Goal: Task Accomplishment & Management: Use online tool/utility

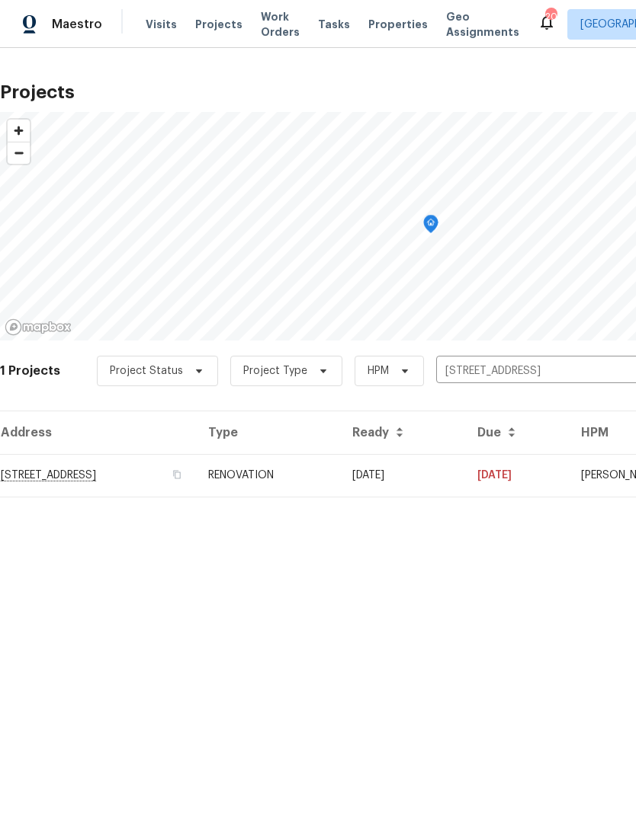
click at [606, 364] on input "8090 W 68th Ave, Arvada, CO 80004" at bounding box center [523, 372] width 175 height 24
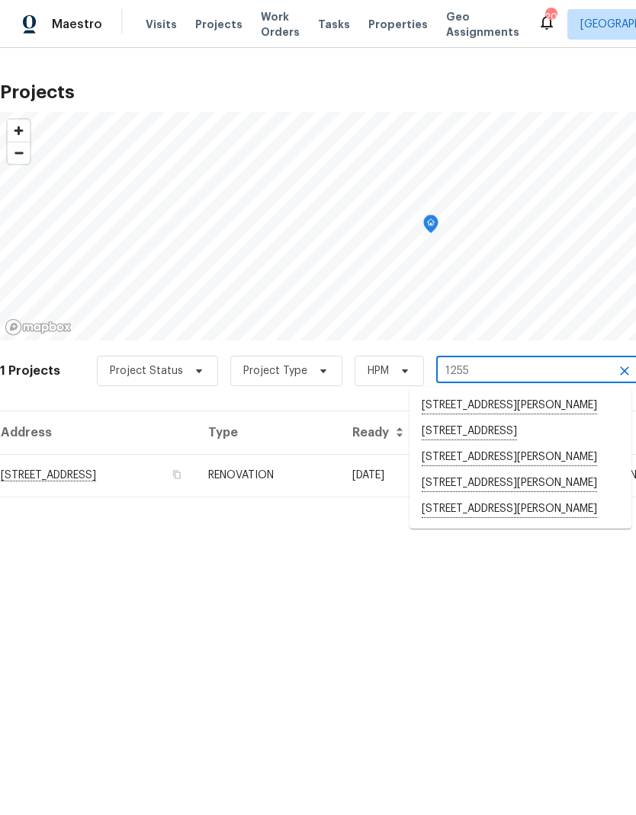
type input "12550"
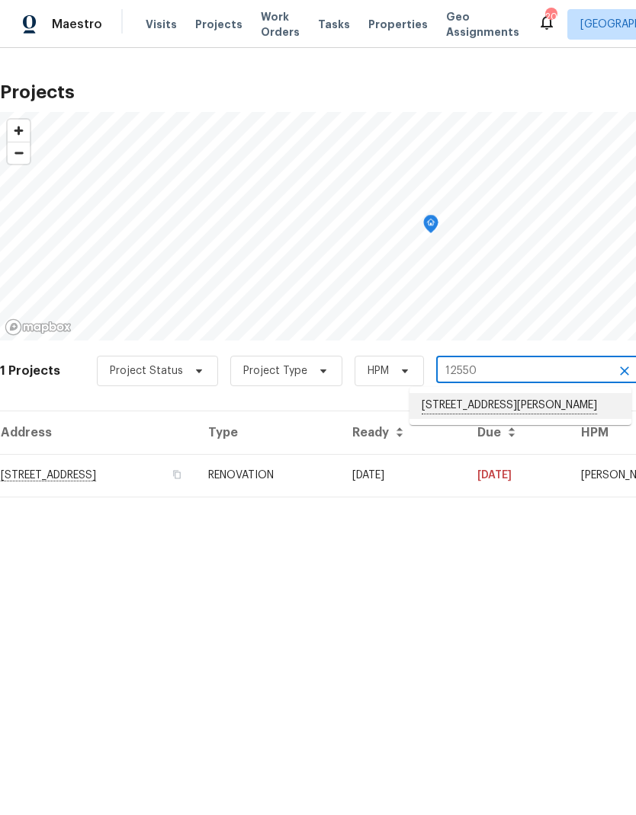
click at [488, 407] on li "[STREET_ADDRESS][PERSON_NAME]" at bounding box center [520, 406] width 222 height 26
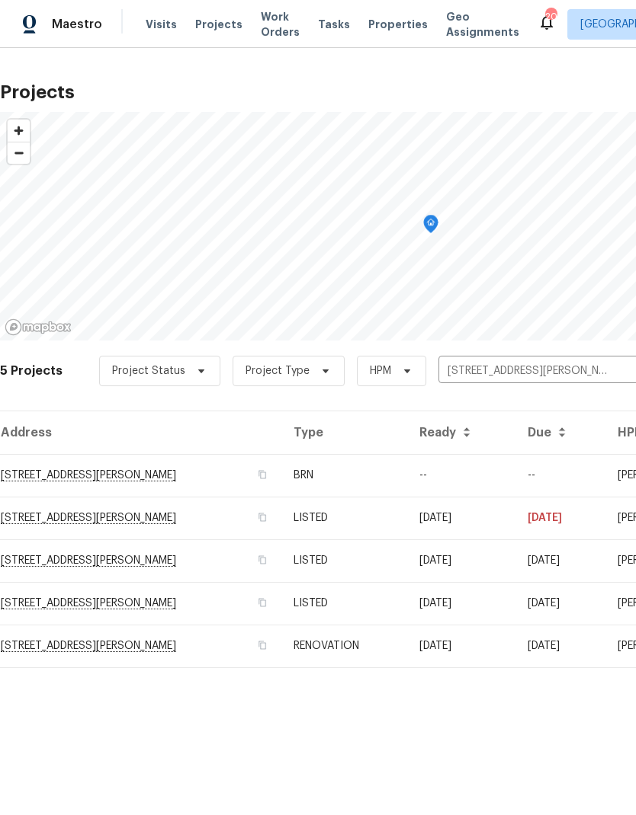
click at [386, 645] on td "RENOVATION" at bounding box center [343, 646] width 125 height 43
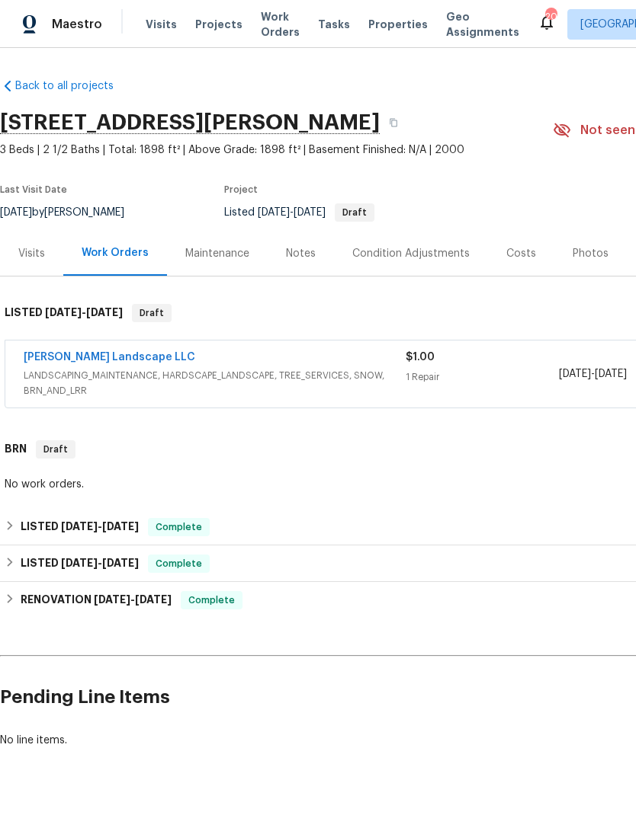
click at [213, 30] on span "Projects" at bounding box center [218, 24] width 47 height 15
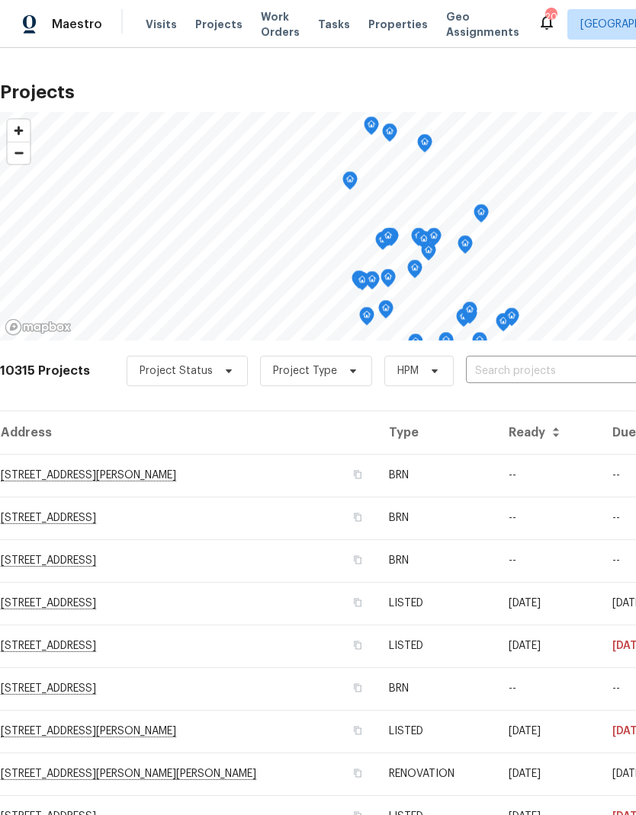
click at [507, 367] on input "text" at bounding box center [553, 372] width 175 height 24
type input "8090"
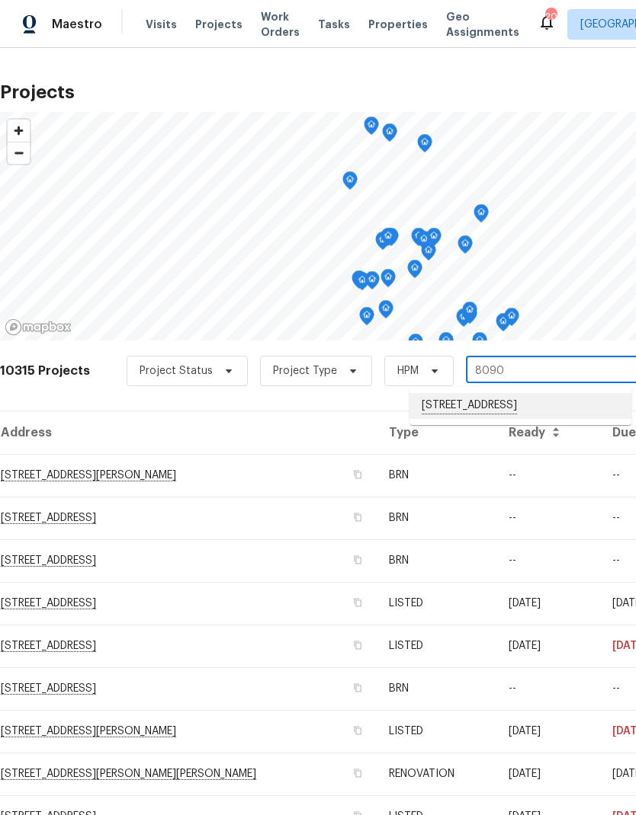
click at [489, 408] on li "[STREET_ADDRESS]" at bounding box center [520, 406] width 222 height 26
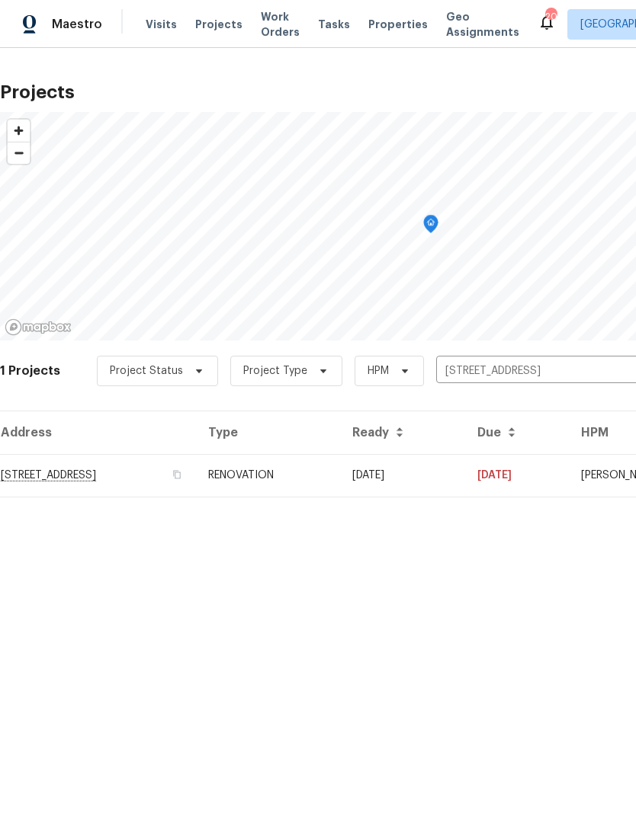
click at [340, 477] on td "RENOVATION" at bounding box center [268, 475] width 144 height 43
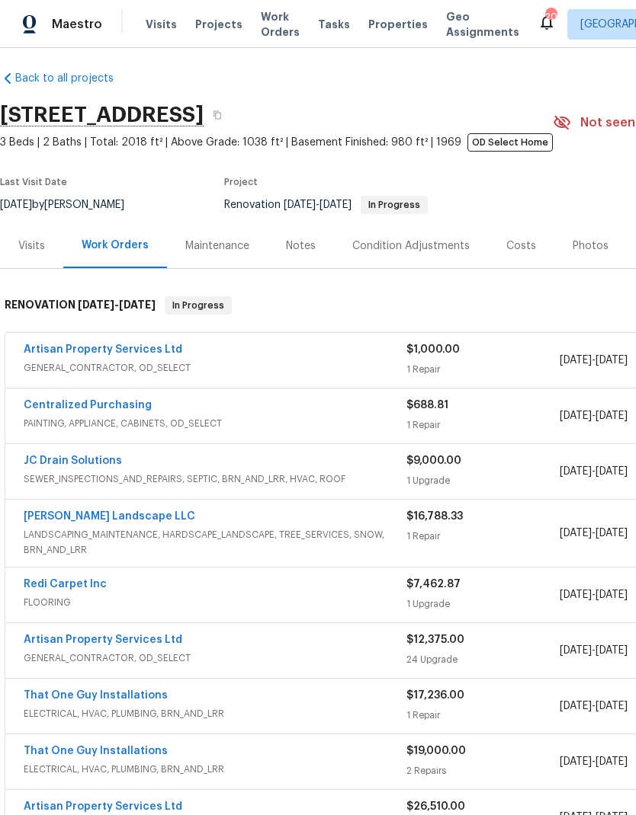
scroll to position [8, 0]
click at [581, 248] on div "Photos" at bounding box center [590, 246] width 36 height 15
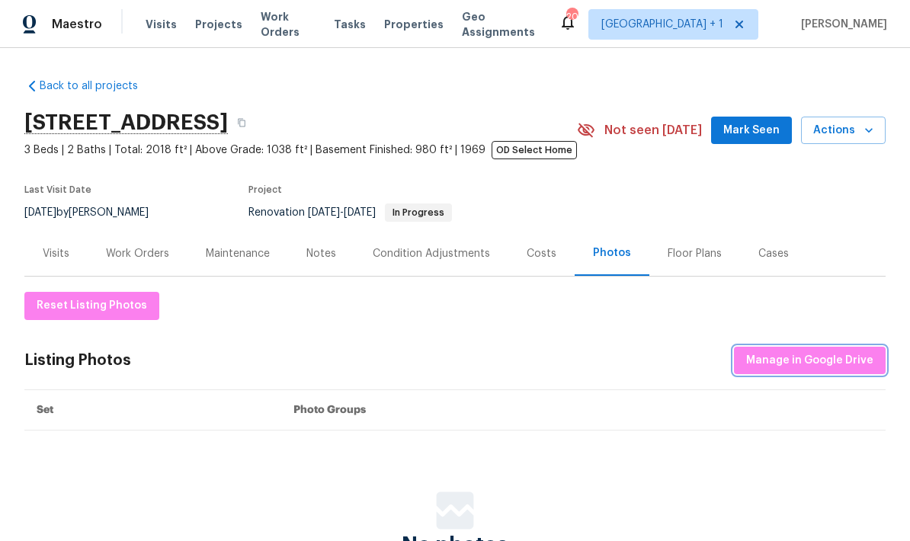
click at [635, 358] on span "Manage in Google Drive" at bounding box center [809, 360] width 127 height 19
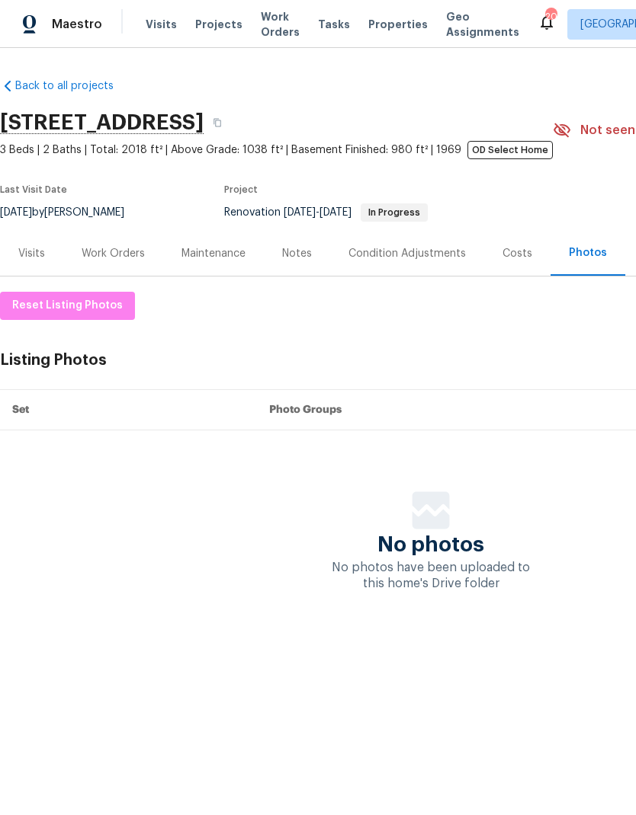
click at [214, 30] on span "Projects" at bounding box center [218, 24] width 47 height 15
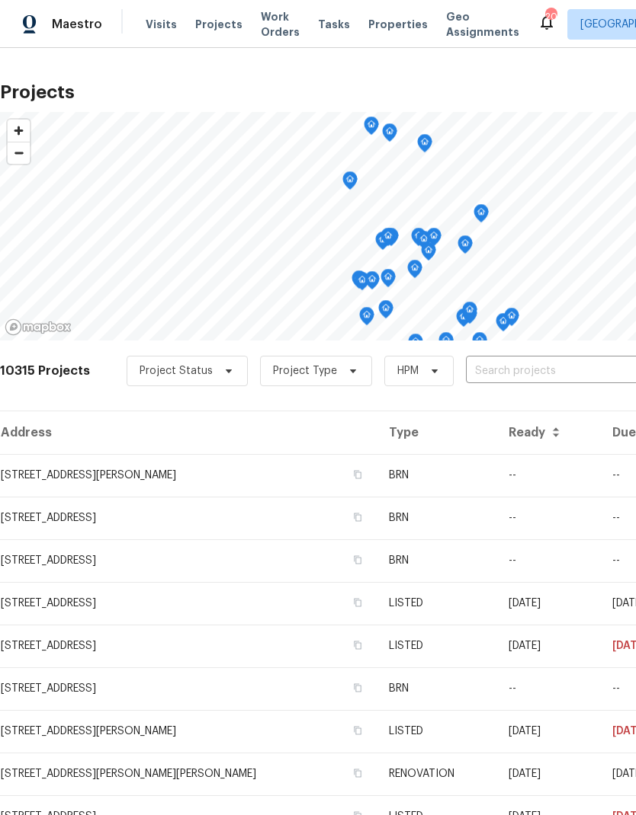
click at [386, 27] on span "Properties" at bounding box center [397, 24] width 59 height 15
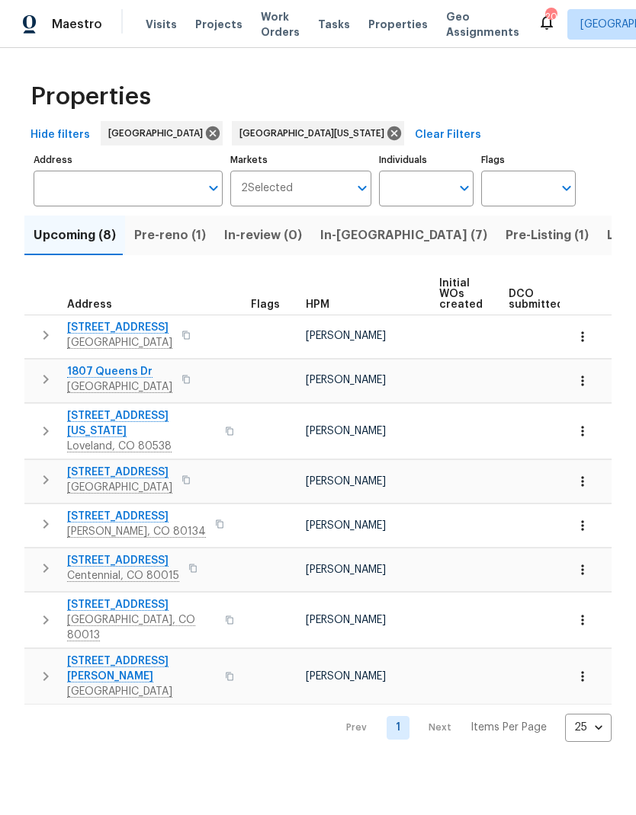
click at [353, 241] on span "In-reno (7)" at bounding box center [403, 235] width 167 height 21
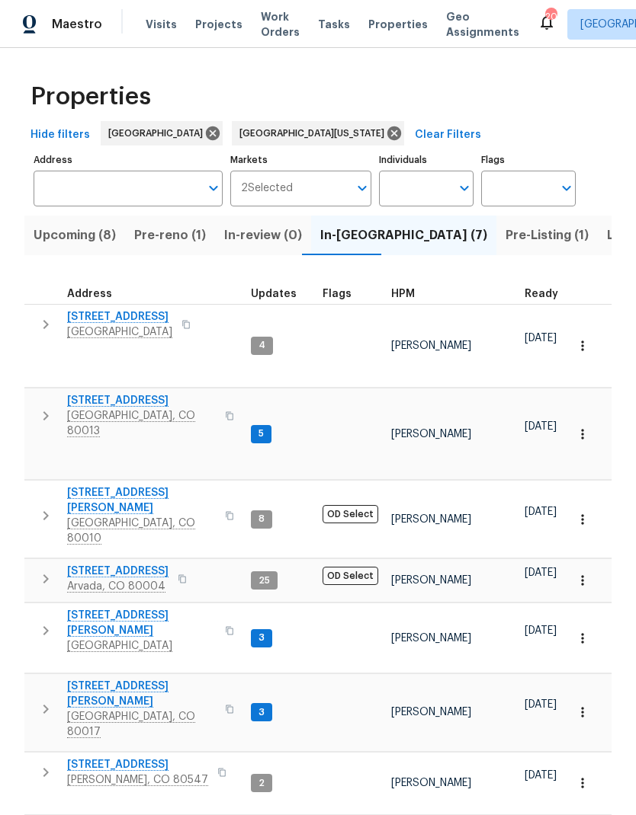
click at [181, 237] on span "Pre-reno (1)" at bounding box center [170, 235] width 72 height 21
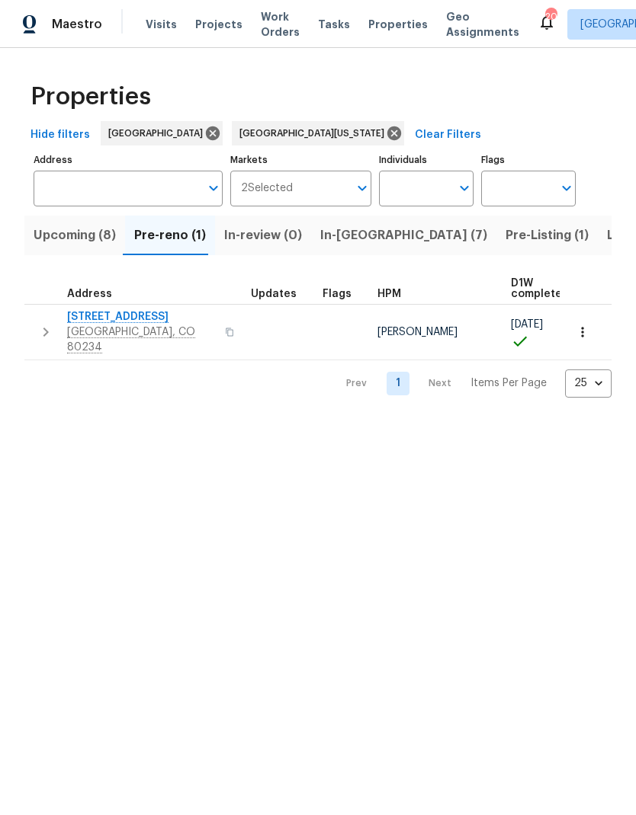
click at [80, 241] on span "Upcoming (8)" at bounding box center [75, 235] width 82 height 21
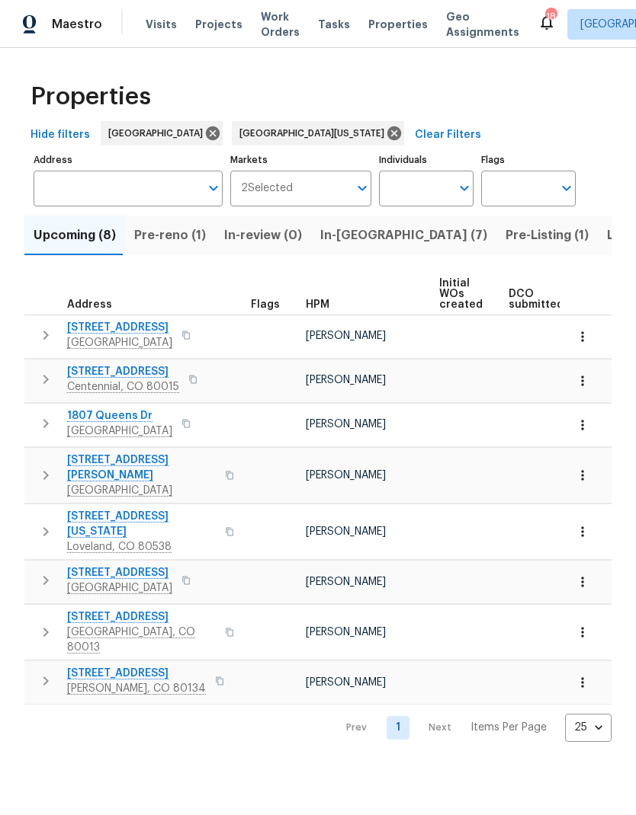
click at [158, 235] on span "Pre-reno (1)" at bounding box center [170, 235] width 72 height 21
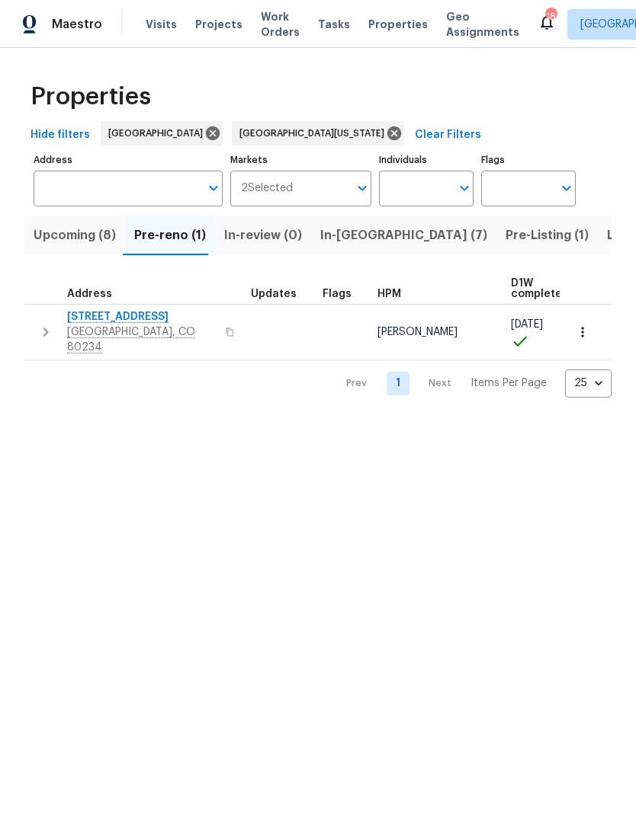
click at [117, 312] on span "12997 Wyandot Way" at bounding box center [141, 316] width 149 height 15
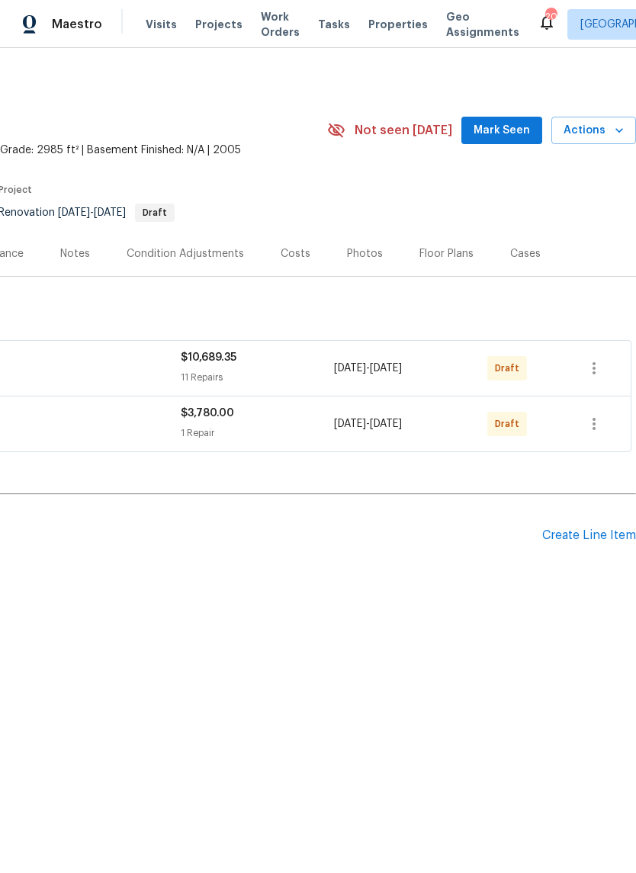
scroll to position [0, 226]
click at [590, 371] on icon "button" at bounding box center [594, 368] width 18 height 18
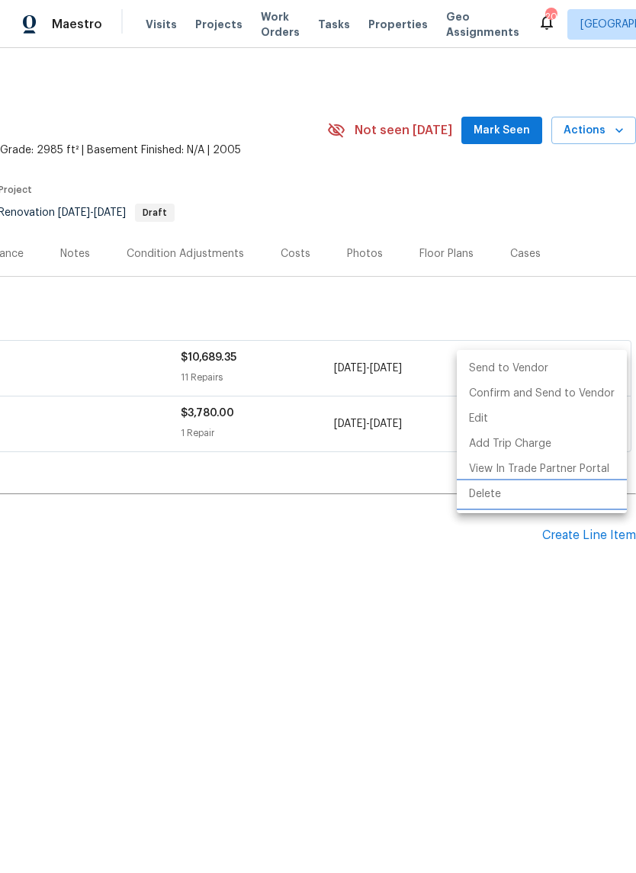
click at [495, 495] on li "Delete" at bounding box center [541, 494] width 170 height 25
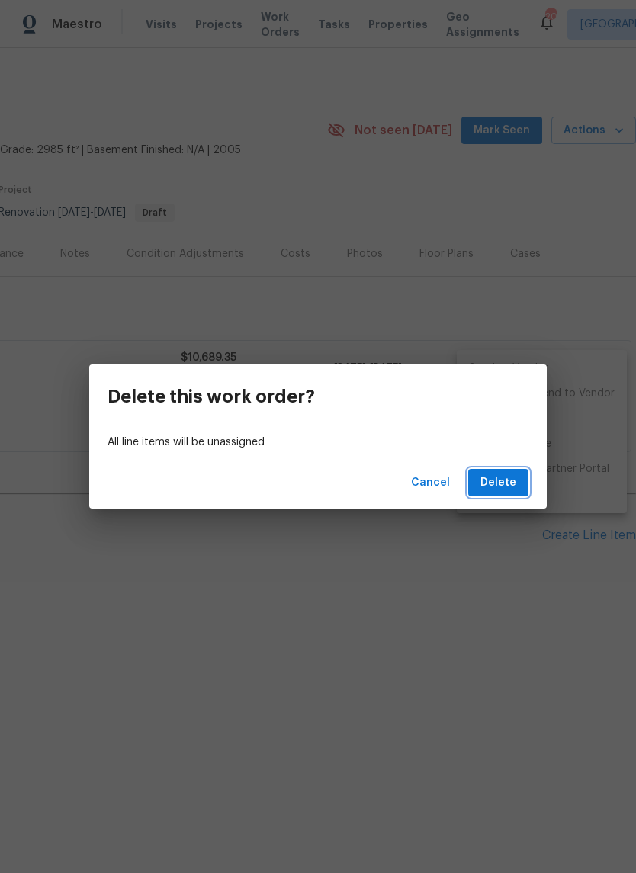
click at [501, 482] on span "Delete" at bounding box center [498, 482] width 36 height 19
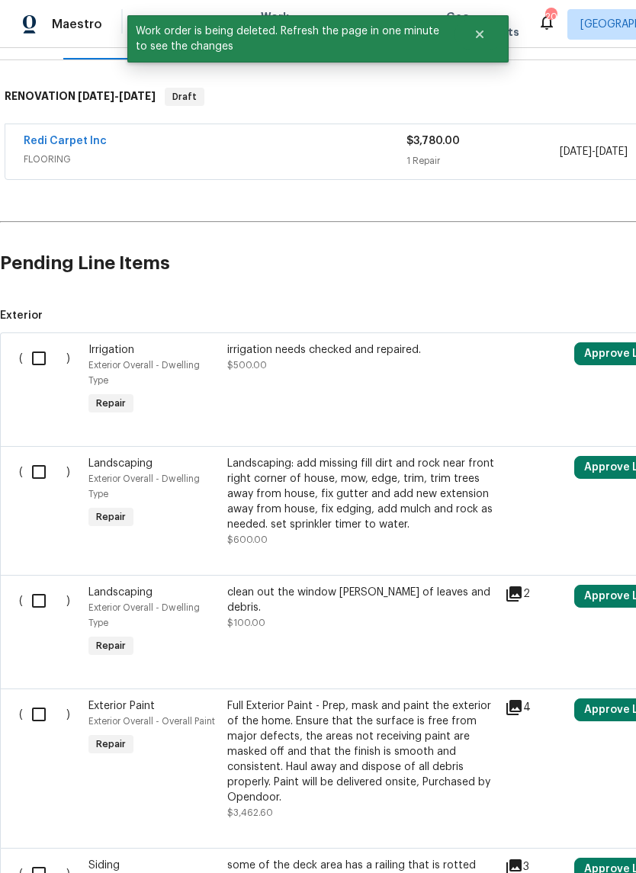
scroll to position [216, 0]
click at [43, 469] on input "checkbox" at bounding box center [44, 472] width 43 height 32
checkbox input "true"
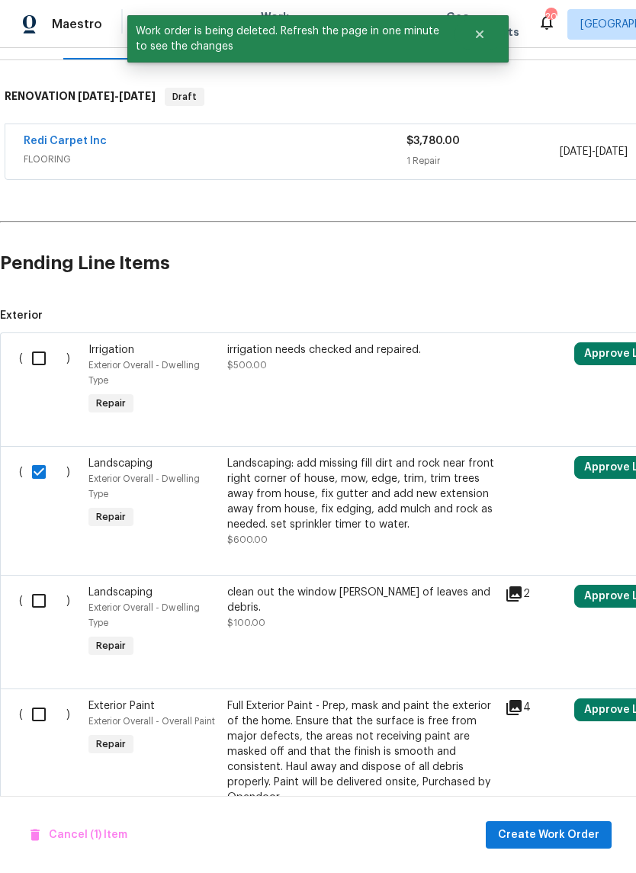
click at [46, 363] on input "checkbox" at bounding box center [44, 358] width 43 height 32
checkbox input "true"
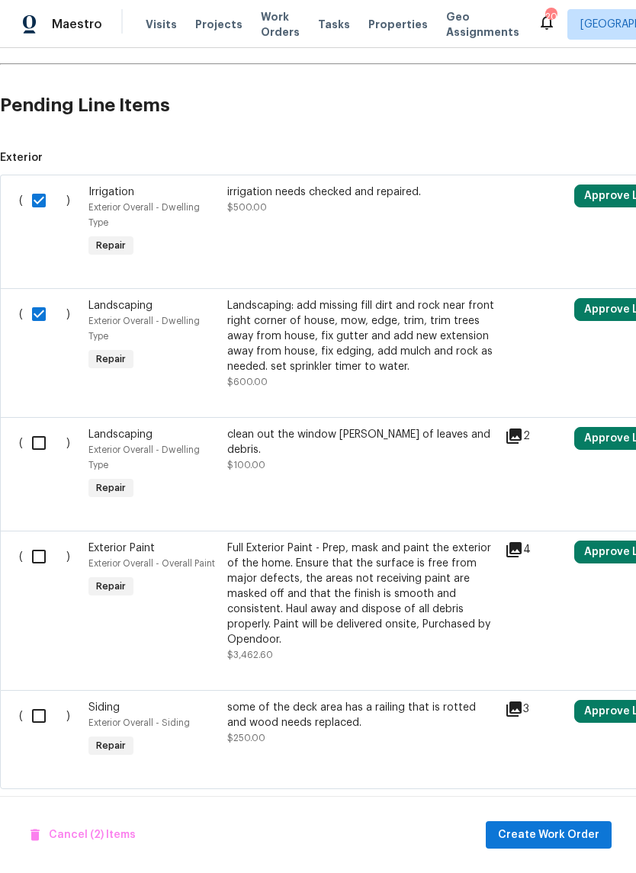
scroll to position [376, 0]
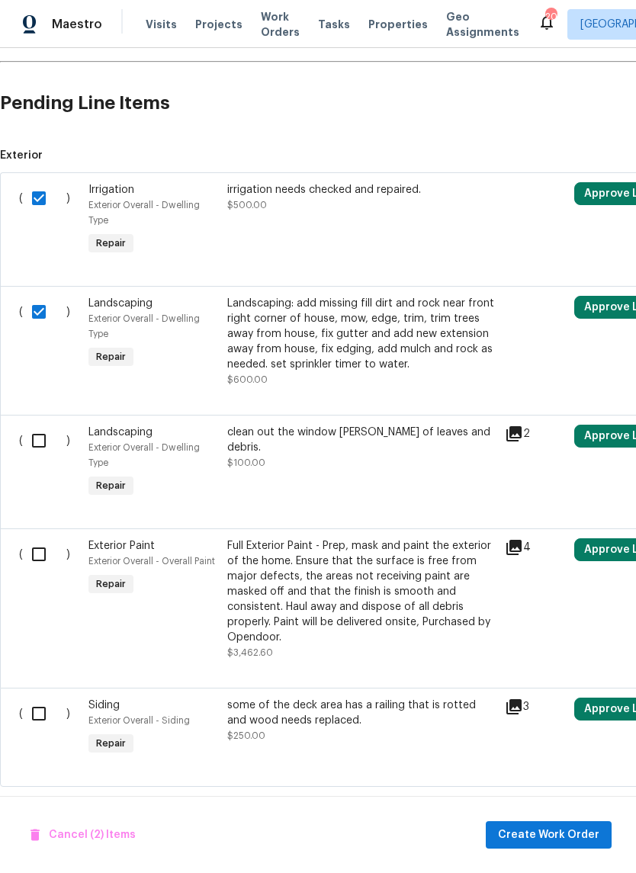
click at [37, 440] on input "checkbox" at bounding box center [44, 440] width 43 height 32
checkbox input "true"
click at [42, 554] on input "checkbox" at bounding box center [44, 554] width 43 height 32
checkbox input "true"
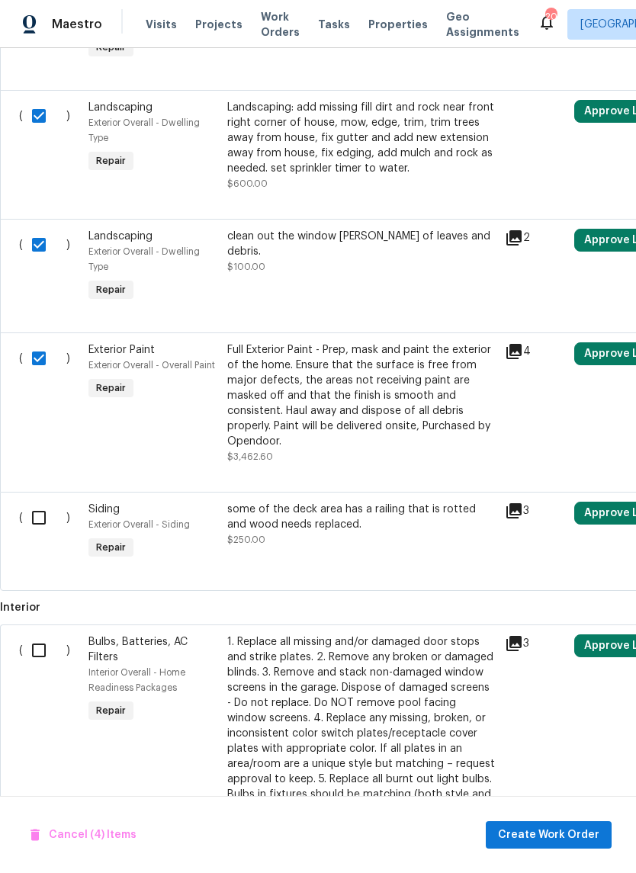
scroll to position [572, -1]
click at [41, 522] on input "checkbox" at bounding box center [44, 517] width 43 height 32
checkbox input "true"
click at [37, 649] on input "checkbox" at bounding box center [44, 650] width 43 height 32
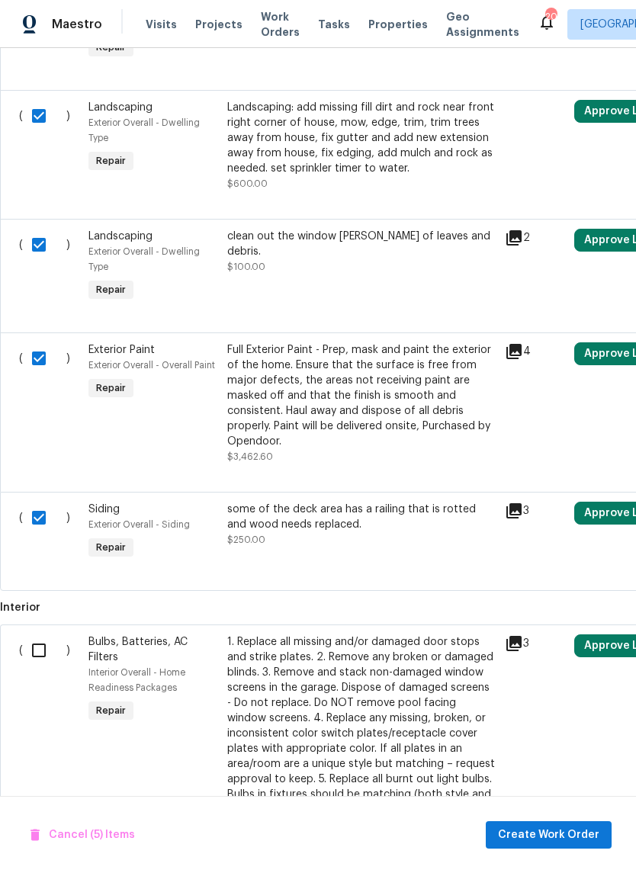
checkbox input "true"
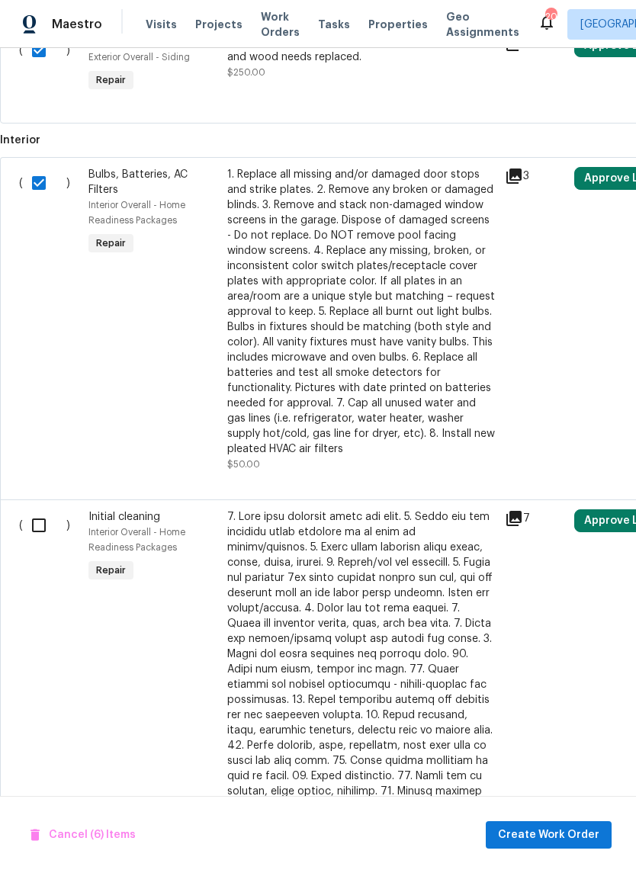
scroll to position [1041, 0]
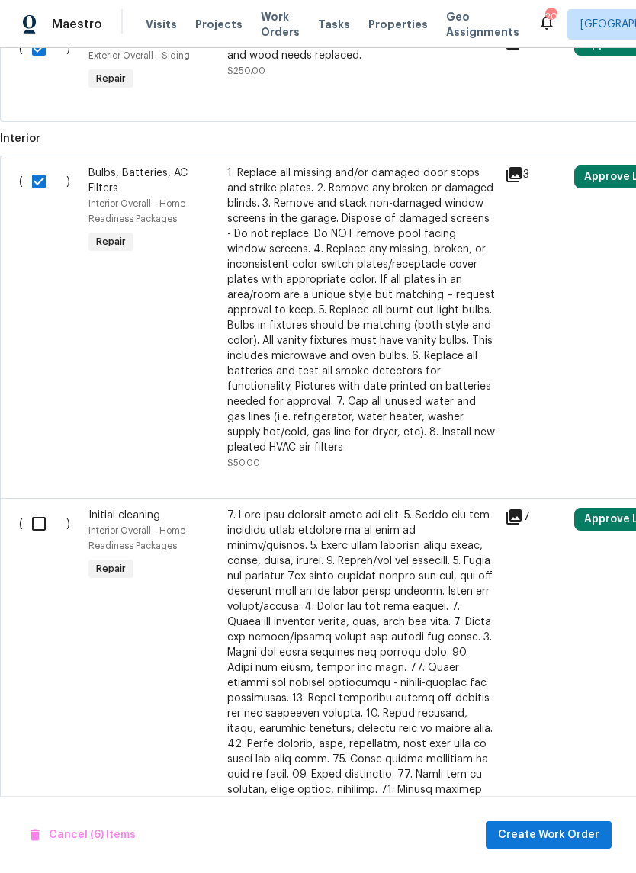
click at [34, 536] on input "checkbox" at bounding box center [44, 524] width 43 height 32
checkbox input "true"
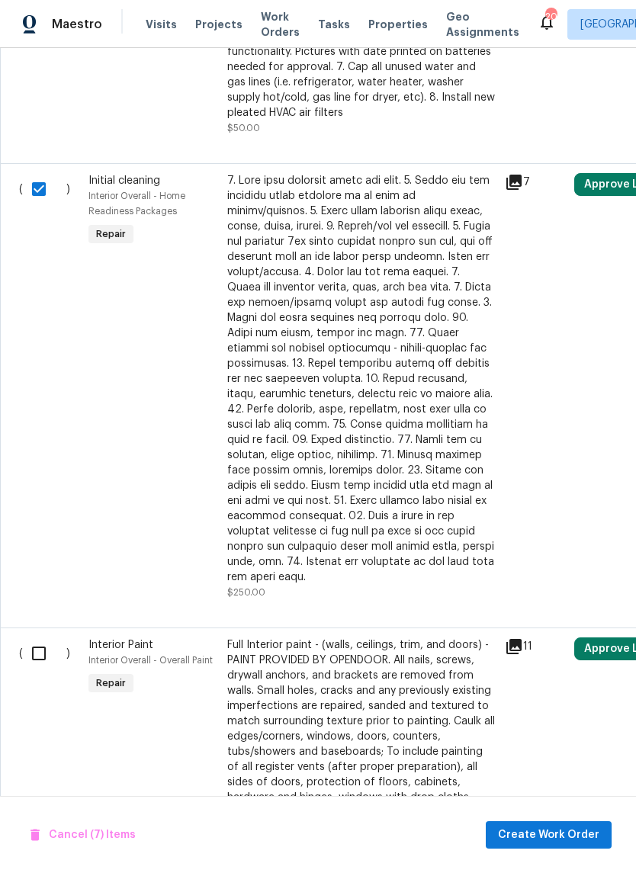
scroll to position [1436, 5]
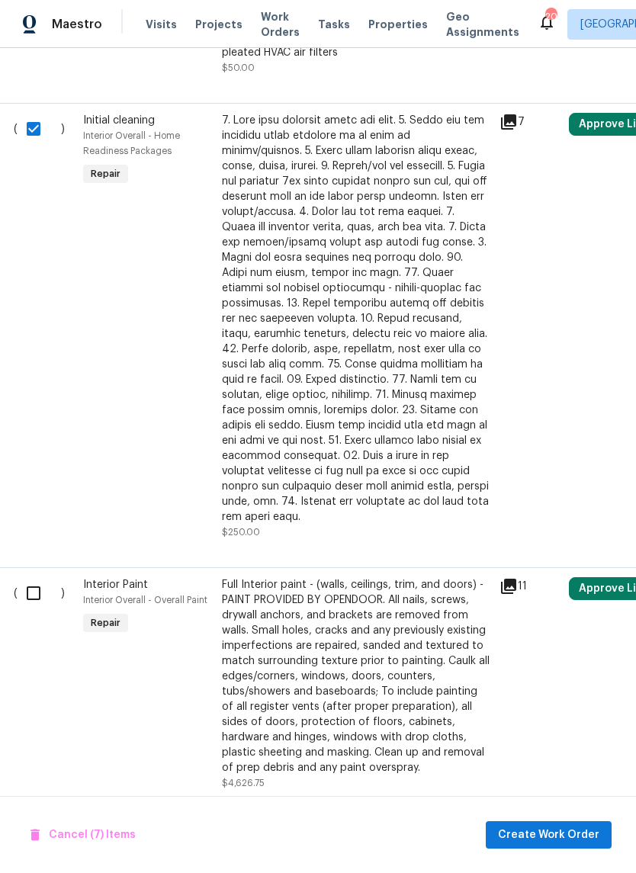
click at [34, 587] on input "checkbox" at bounding box center [39, 593] width 43 height 32
checkbox input "true"
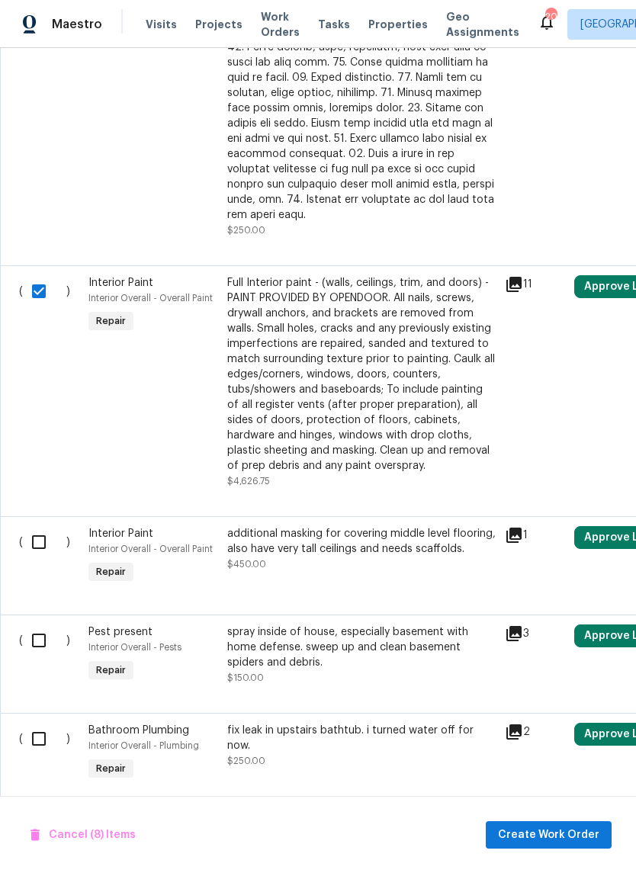
scroll to position [1737, 0]
click at [40, 630] on input "checkbox" at bounding box center [44, 641] width 43 height 32
checkbox input "true"
click at [30, 530] on input "checkbox" at bounding box center [44, 543] width 43 height 32
checkbox input "true"
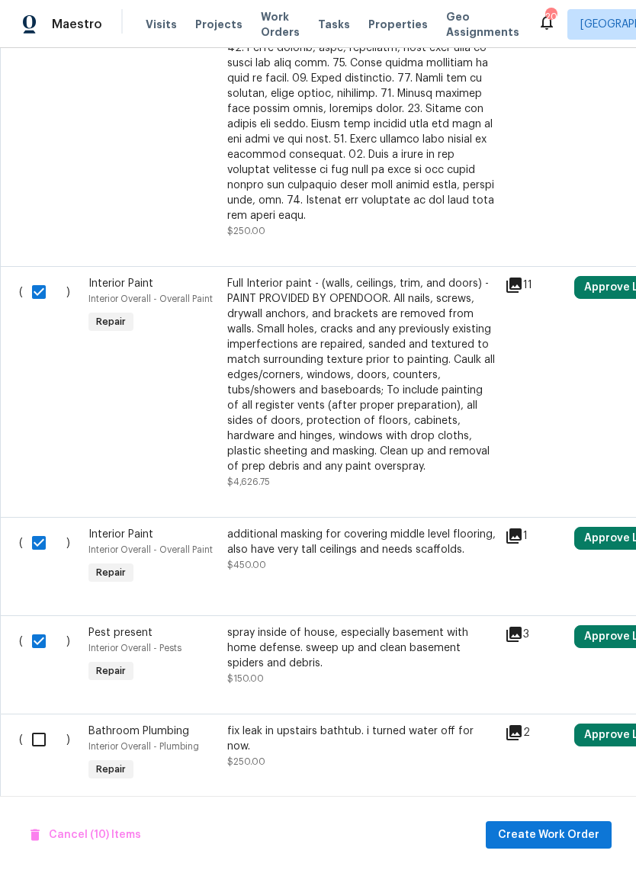
click at [37, 736] on input "checkbox" at bounding box center [44, 739] width 43 height 32
checkbox input "true"
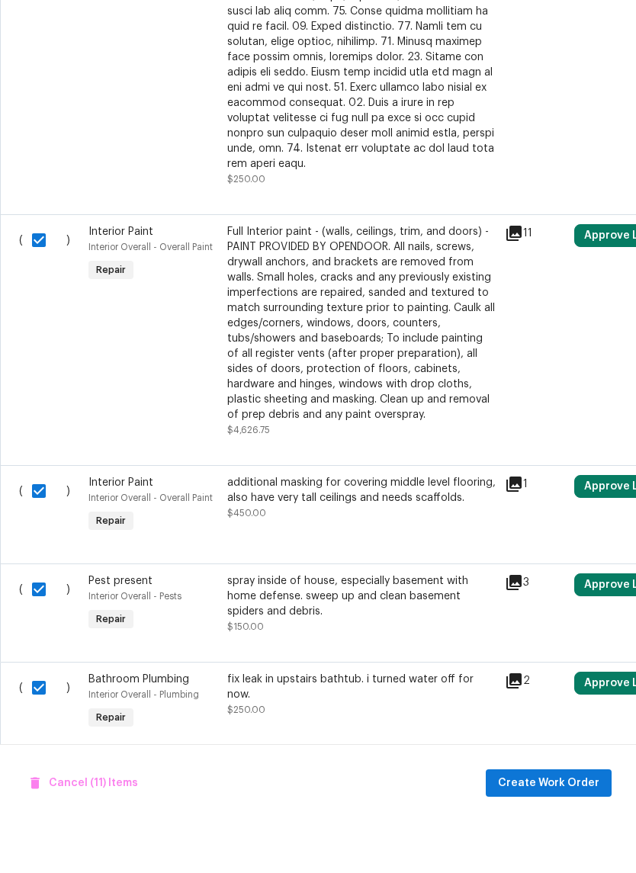
scroll to position [37, 0]
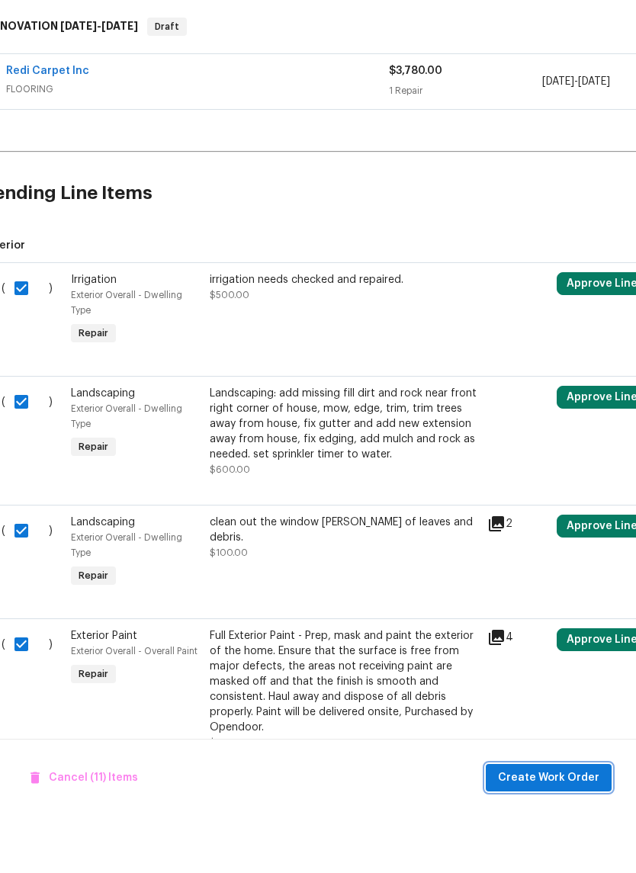
click at [549, 825] on span "Create Work Order" at bounding box center [548, 834] width 101 height 19
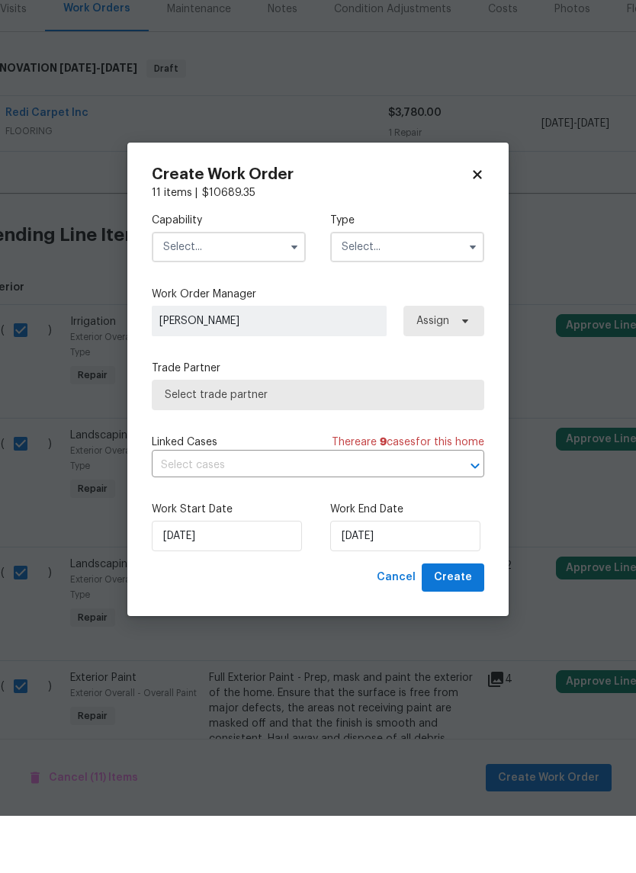
click at [259, 289] on input "text" at bounding box center [229, 304] width 154 height 30
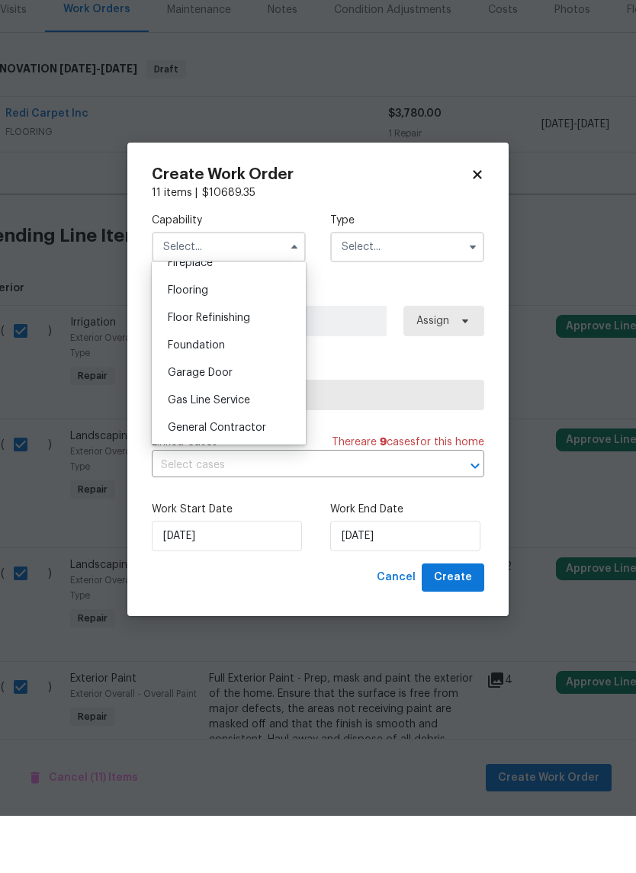
scroll to position [589, 0]
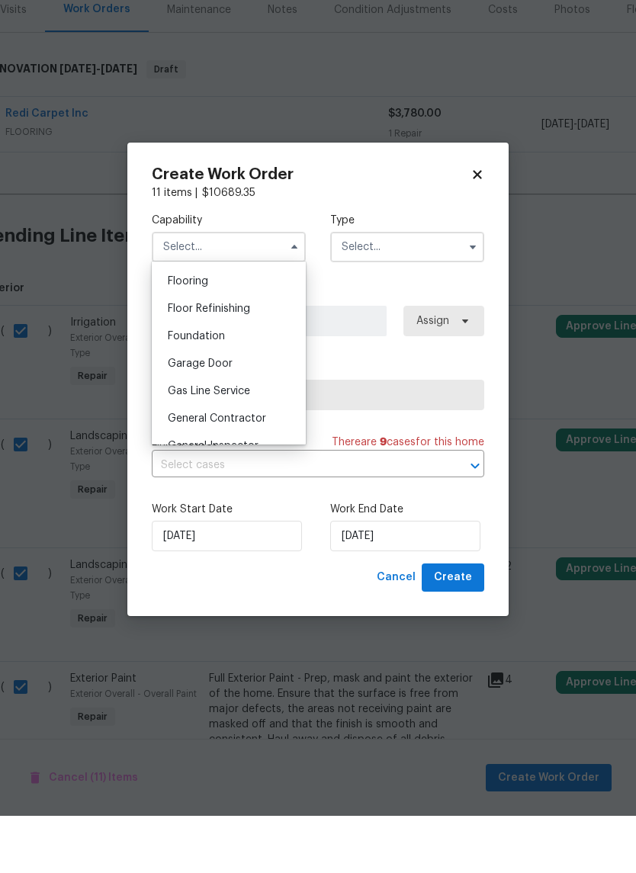
click at [253, 470] on span "General Contractor" at bounding box center [217, 475] width 98 height 11
type input "General Contractor"
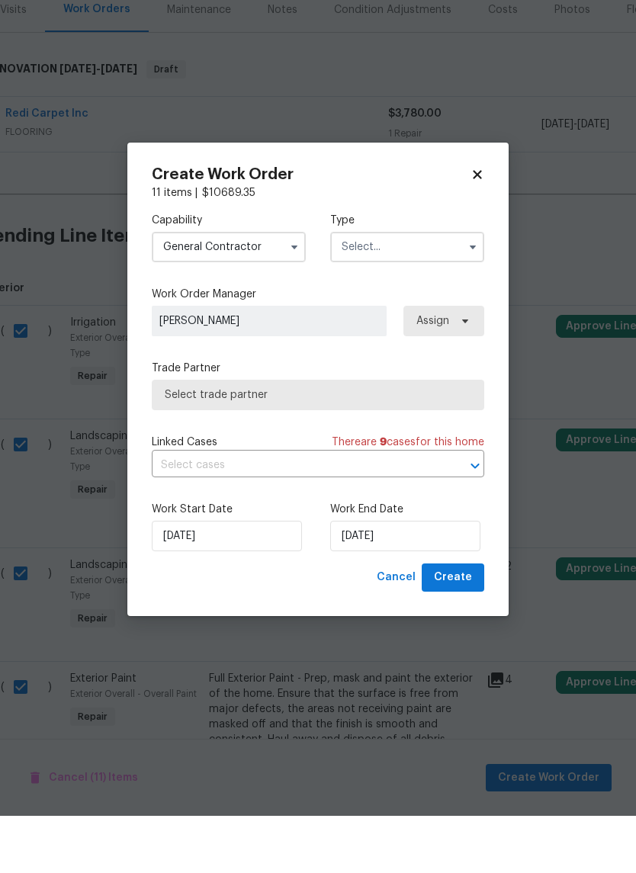
click at [399, 289] on input "text" at bounding box center [407, 304] width 154 height 30
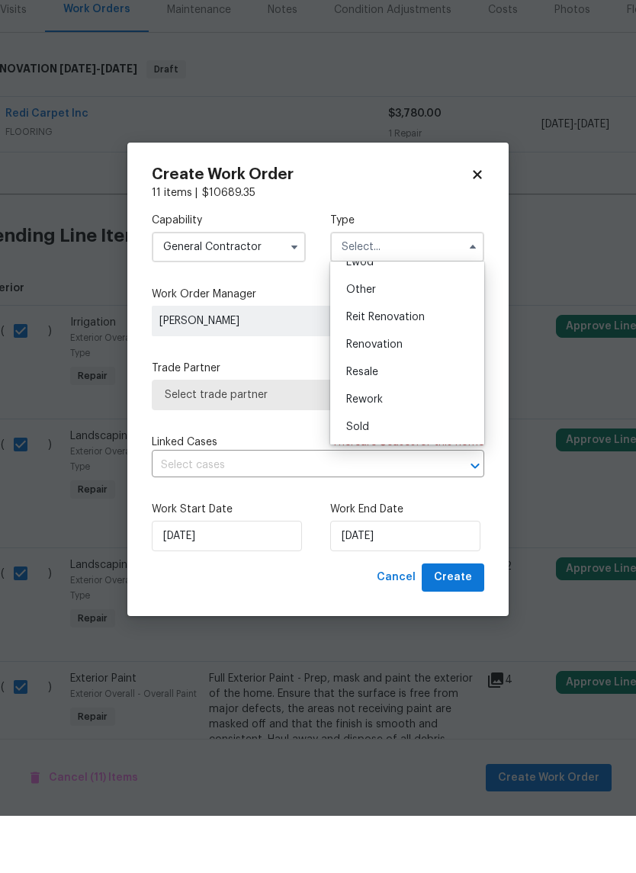
scroll to position [181, 0]
click at [396, 396] on span "Renovation" at bounding box center [374, 401] width 56 height 11
type input "Renovation"
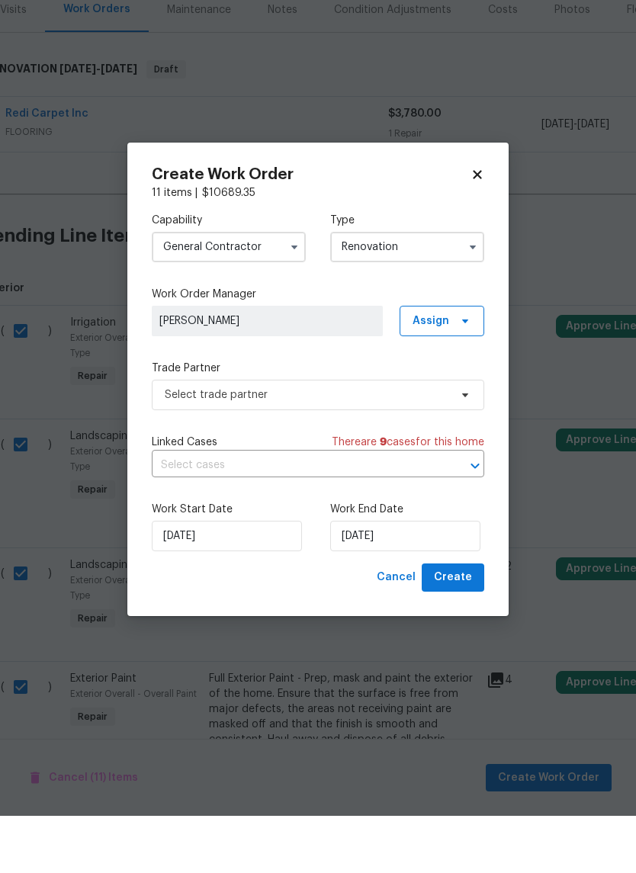
scroll to position [0, 0]
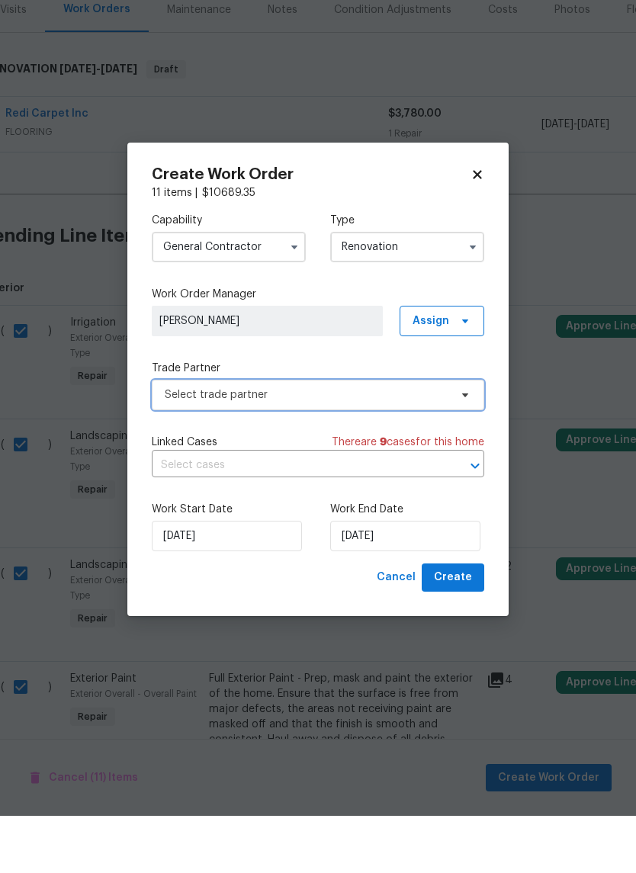
click at [395, 444] on span "Select trade partner" at bounding box center [307, 451] width 284 height 15
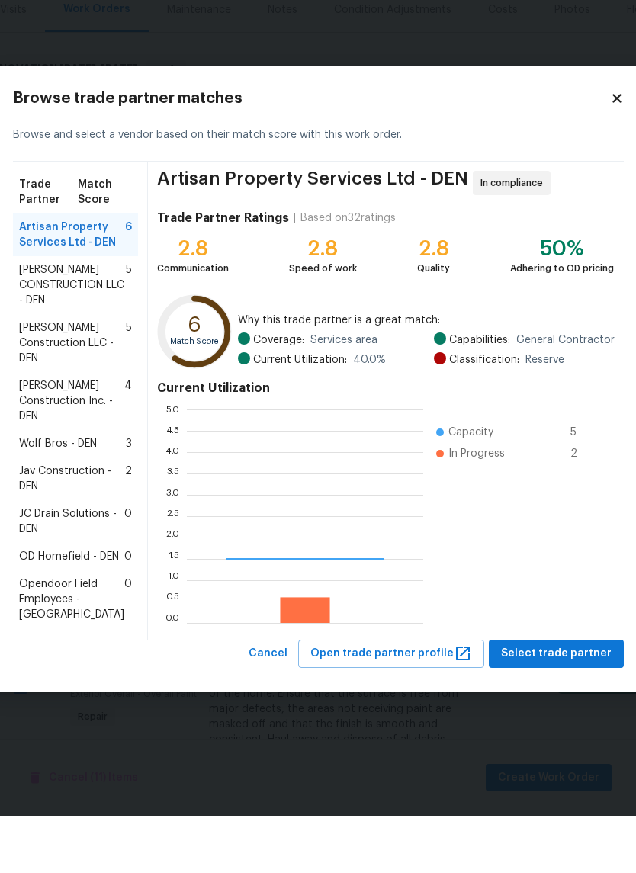
scroll to position [213, 236]
click at [63, 319] on span "ESPINO'S CONSTRUCTION LLC - DEN" at bounding box center [72, 342] width 107 height 46
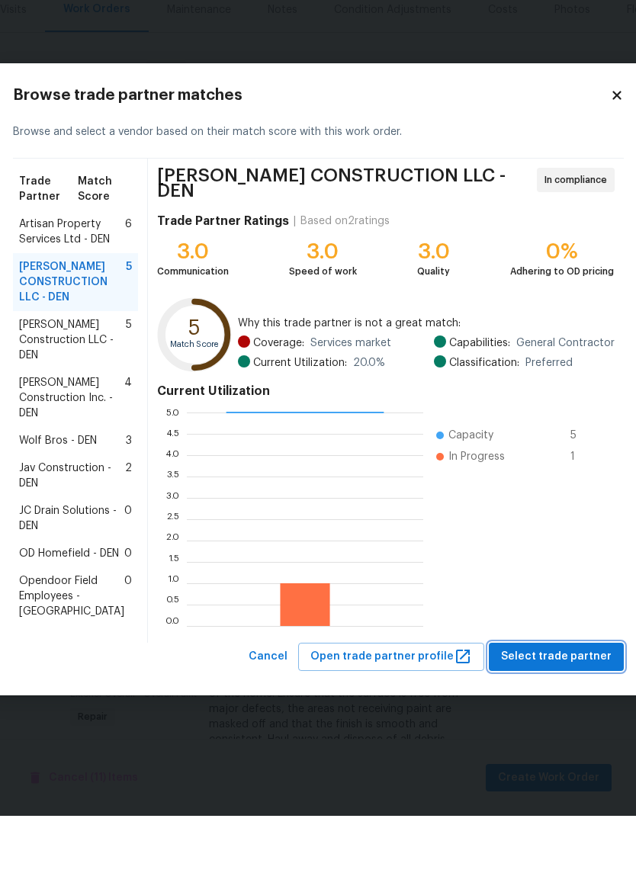
click at [521, 704] on span "Select trade partner" at bounding box center [556, 713] width 111 height 19
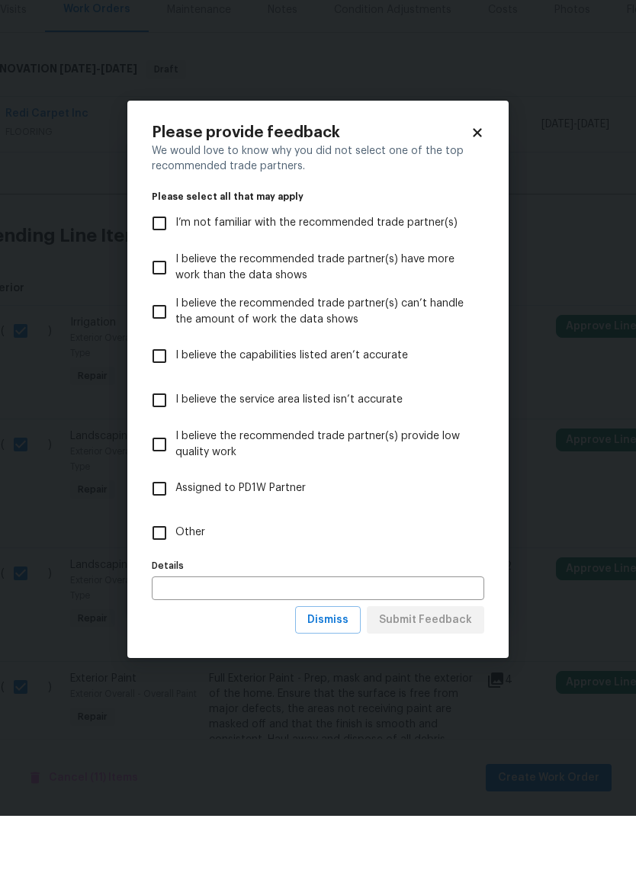
click at [157, 574] on input "Other" at bounding box center [159, 590] width 32 height 32
checkbox input "true"
click at [185, 633] on input "text" at bounding box center [318, 645] width 332 height 24
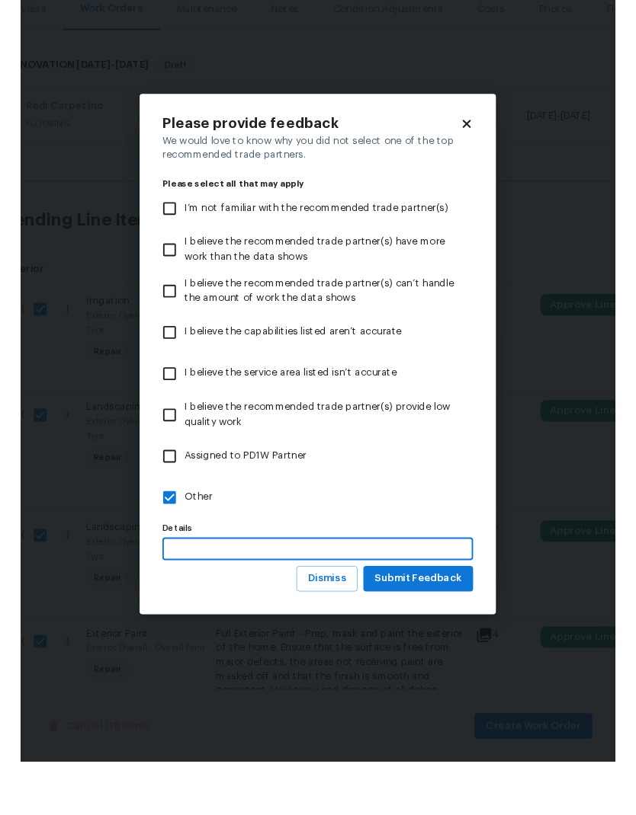
scroll to position [61, 0]
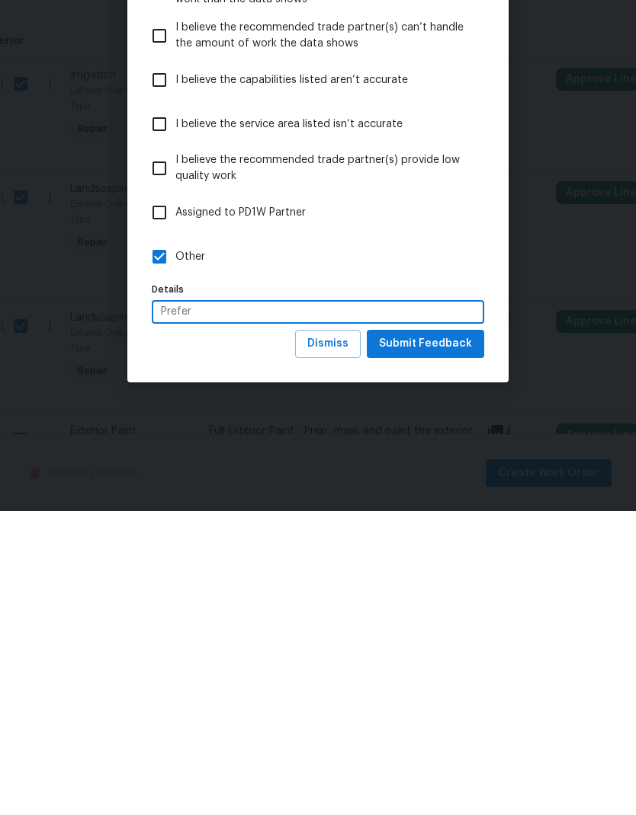
type input "Prefer"
click at [434, 639] on span "Submit Feedback" at bounding box center [425, 648] width 93 height 19
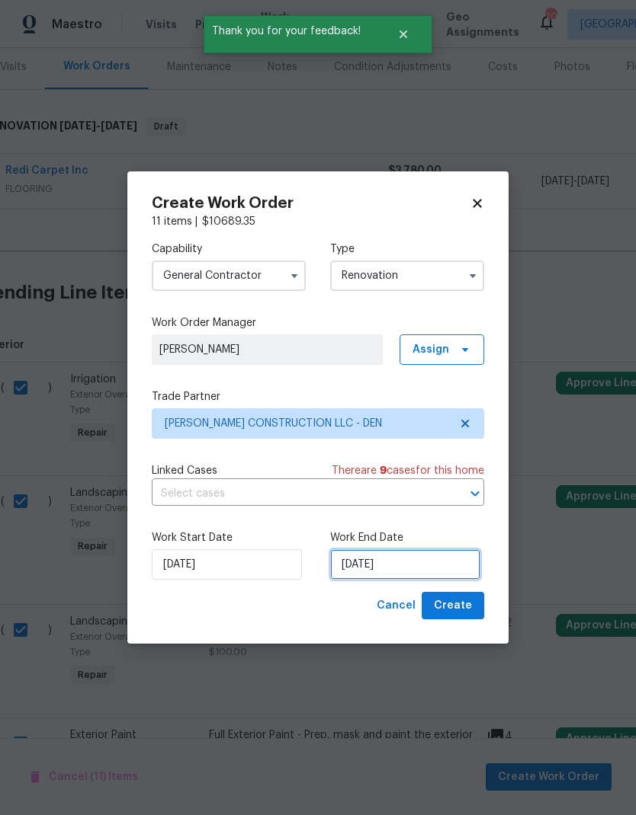
click at [414, 562] on input "[DATE]" at bounding box center [405, 564] width 150 height 30
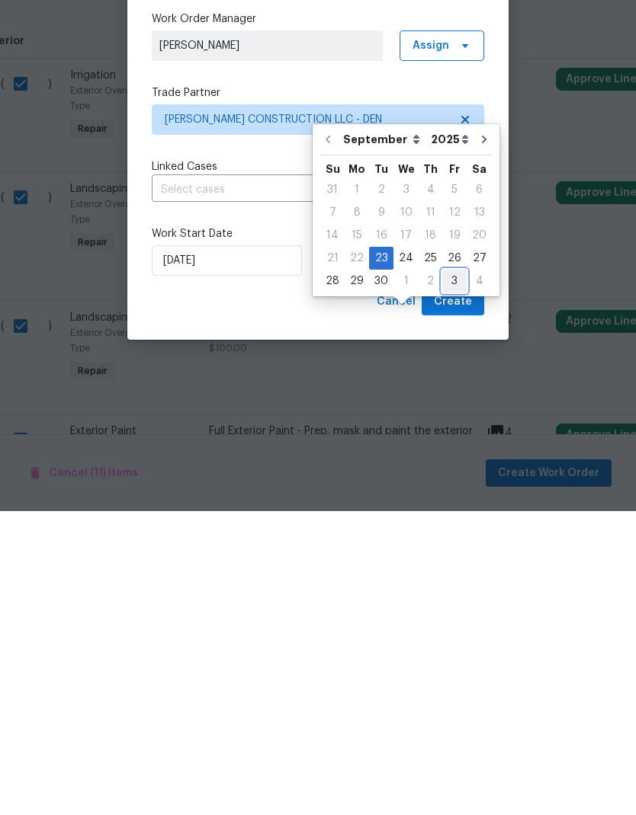
click at [449, 575] on div "3" at bounding box center [454, 585] width 24 height 21
type input "10/3/2025"
select select "9"
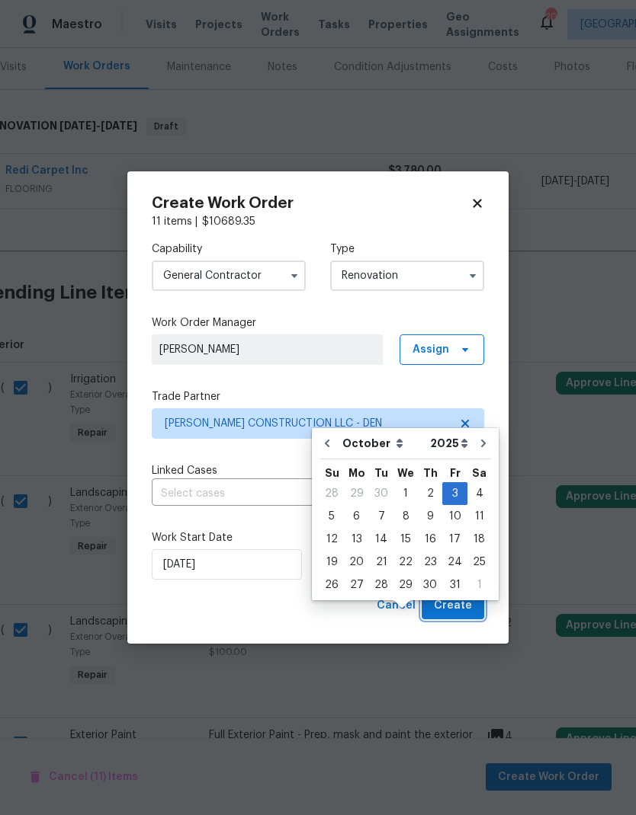
click at [455, 602] on span "Create" at bounding box center [453, 606] width 38 height 19
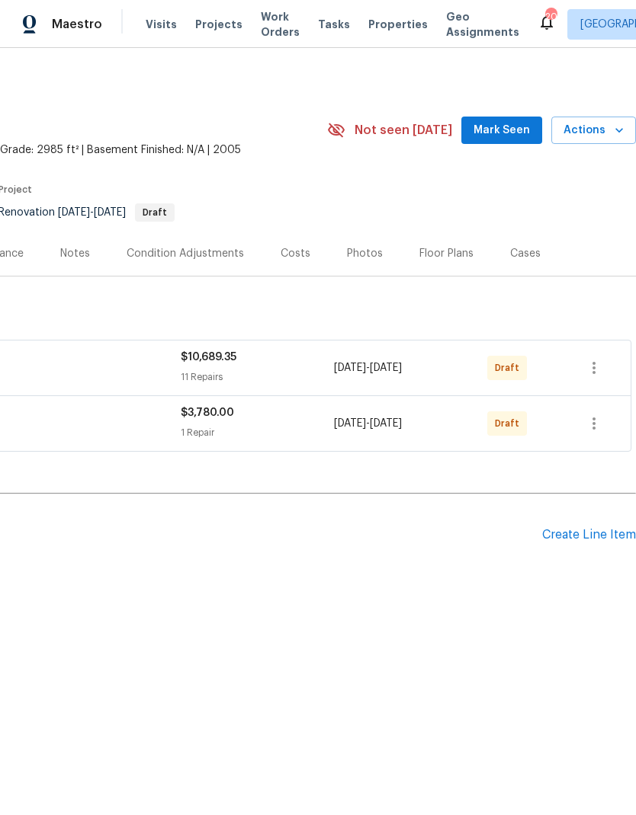
scroll to position [0, 226]
click at [591, 420] on icon "button" at bounding box center [594, 424] width 18 height 18
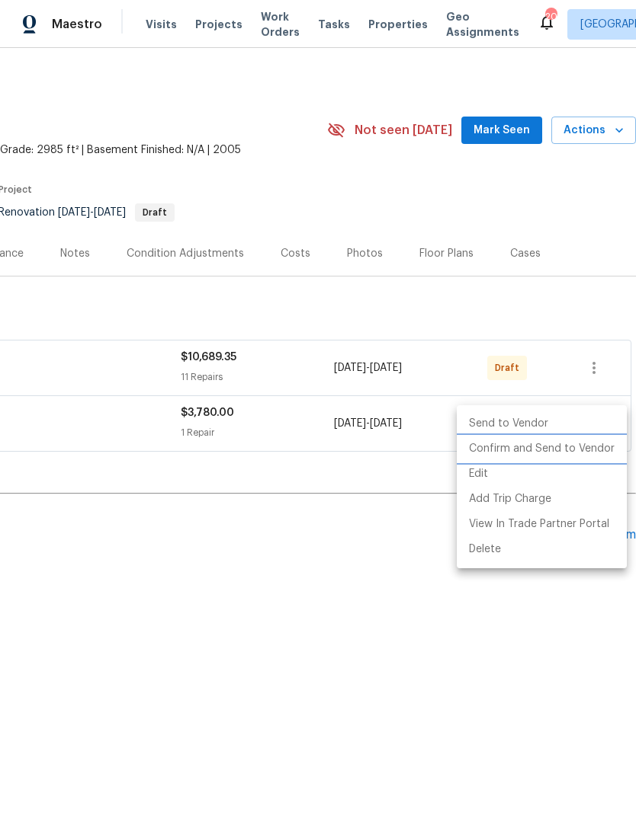
click at [556, 450] on li "Confirm and Send to Vendor" at bounding box center [541, 449] width 170 height 25
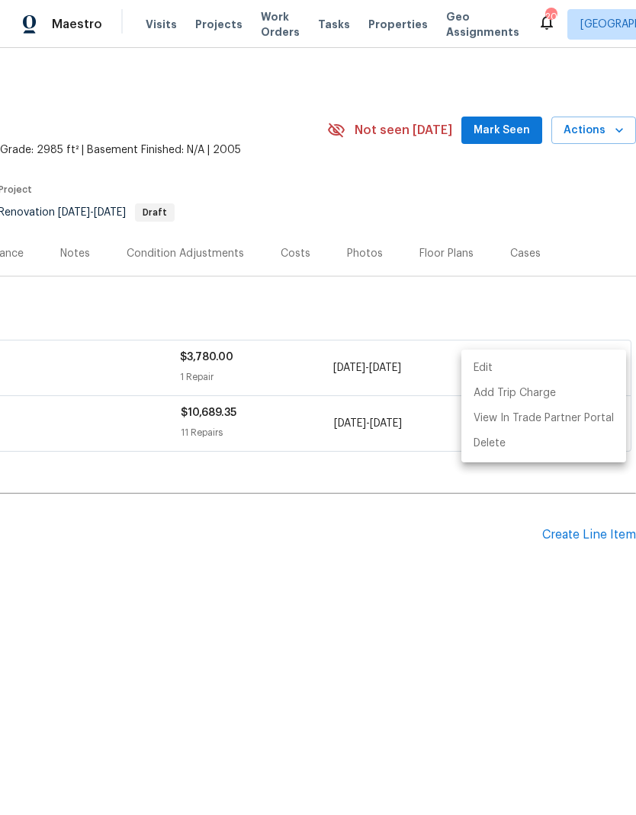
click at [460, 594] on div at bounding box center [318, 407] width 636 height 815
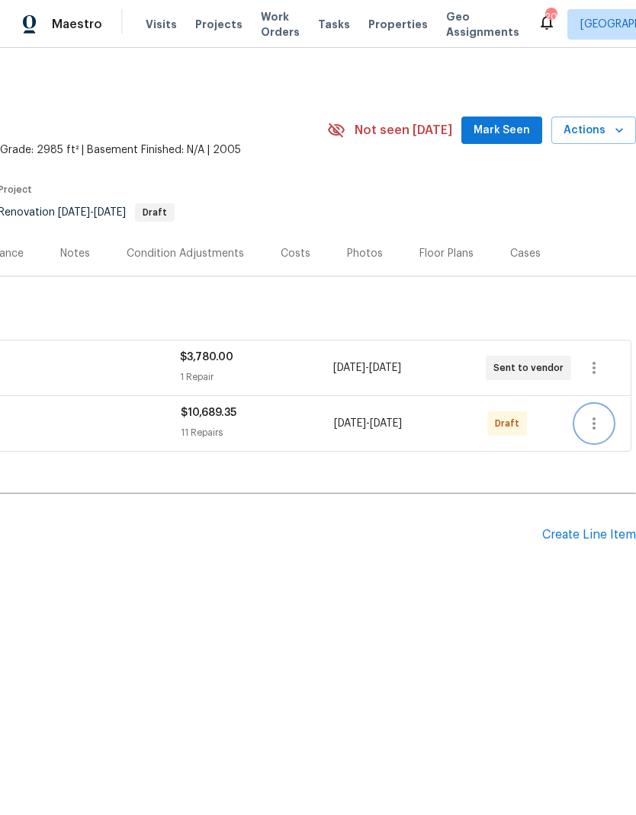
click at [591, 423] on icon "button" at bounding box center [594, 424] width 18 height 18
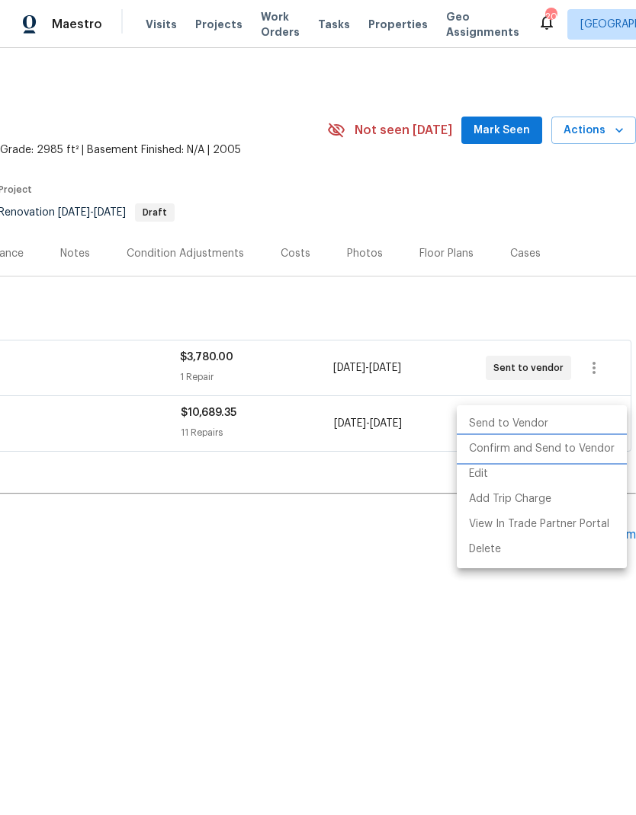
click at [566, 449] on li "Confirm and Send to Vendor" at bounding box center [541, 449] width 170 height 25
click at [469, 613] on div at bounding box center [318, 407] width 636 height 815
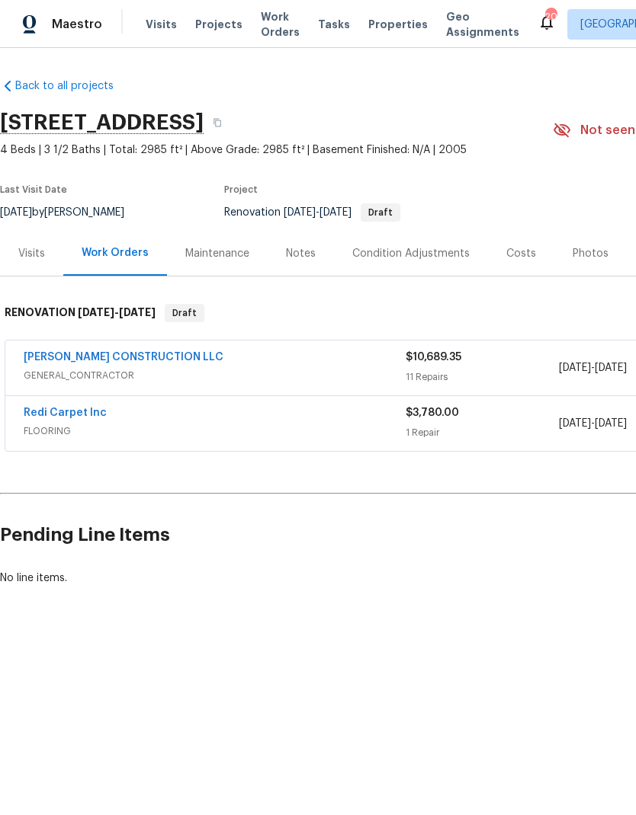
scroll to position [0, 0]
click at [303, 254] on div "Notes" at bounding box center [301, 253] width 30 height 15
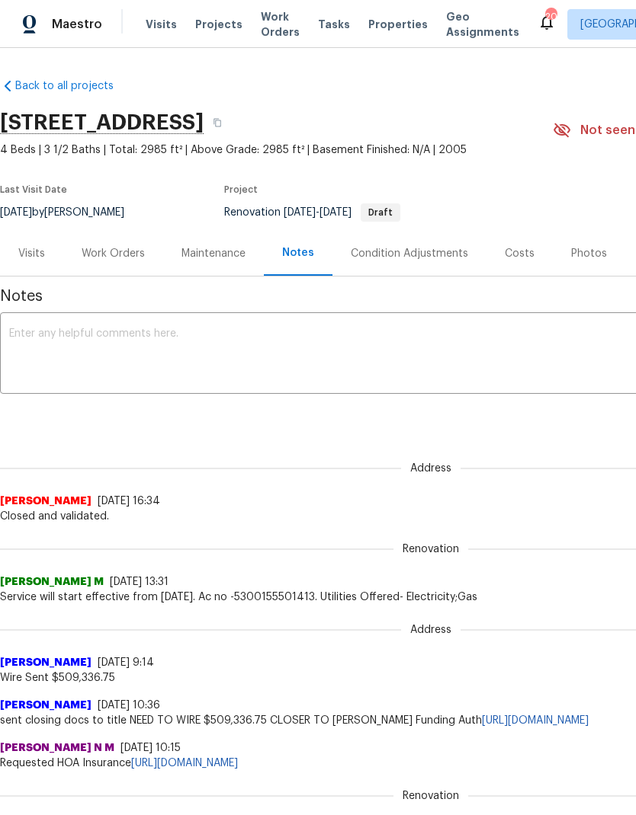
click at [51, 338] on textarea at bounding box center [430, 354] width 843 height 53
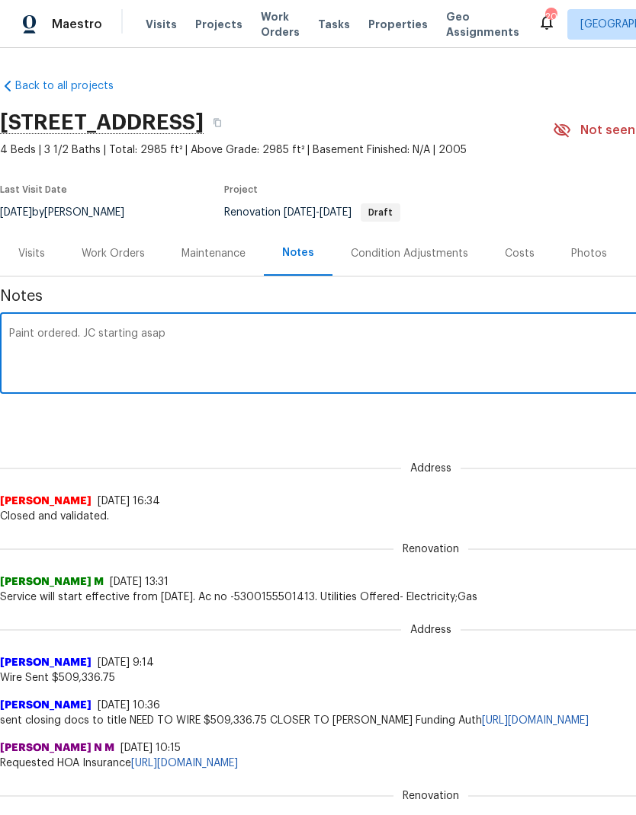
click at [89, 325] on div "Paint ordered. JC starting asap x ​" at bounding box center [430, 355] width 861 height 78
click at [89, 332] on textarea "Paint ordered. JC starting asap" at bounding box center [430, 354] width 843 height 53
click at [94, 328] on textarea "Paint ordered. JC starting asap" at bounding box center [430, 354] width 843 height 53
type textarea "Paint ordered. GC starting asap"
click at [515, 438] on div "Notes Paint ordered. GC starting asap x ​ Renovation (current) 527c9012-71de-41…" at bounding box center [430, 698] width 861 height 842
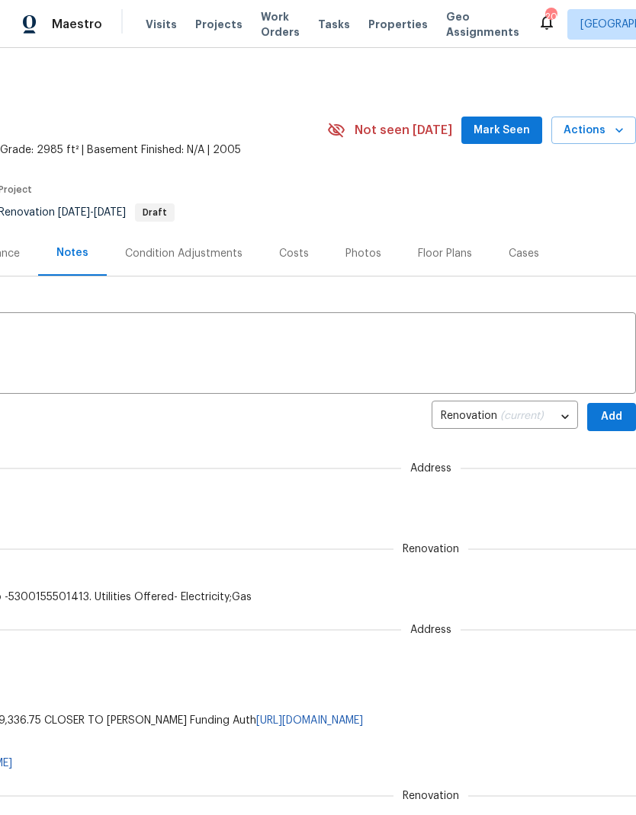
scroll to position [0, 226]
click at [604, 416] on span "Add" at bounding box center [611, 417] width 24 height 19
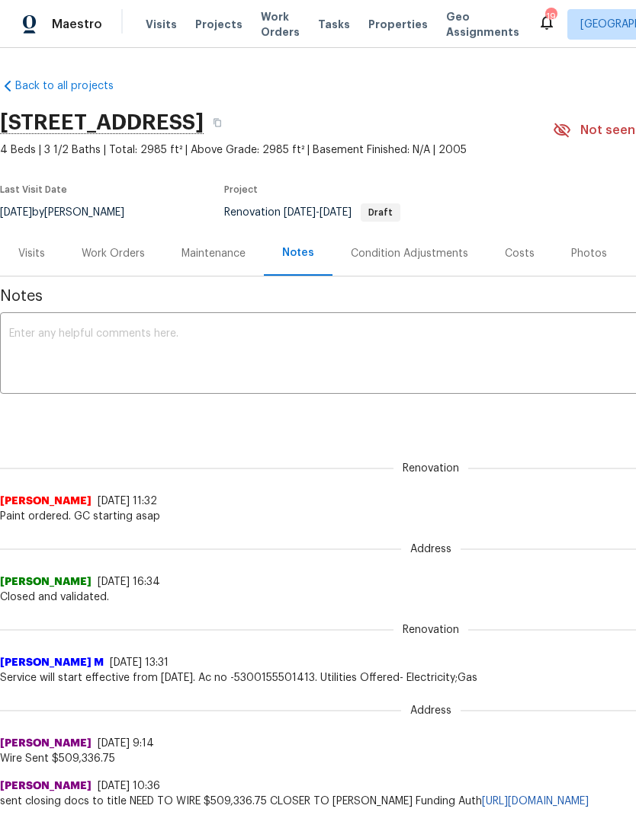
scroll to position [0, 0]
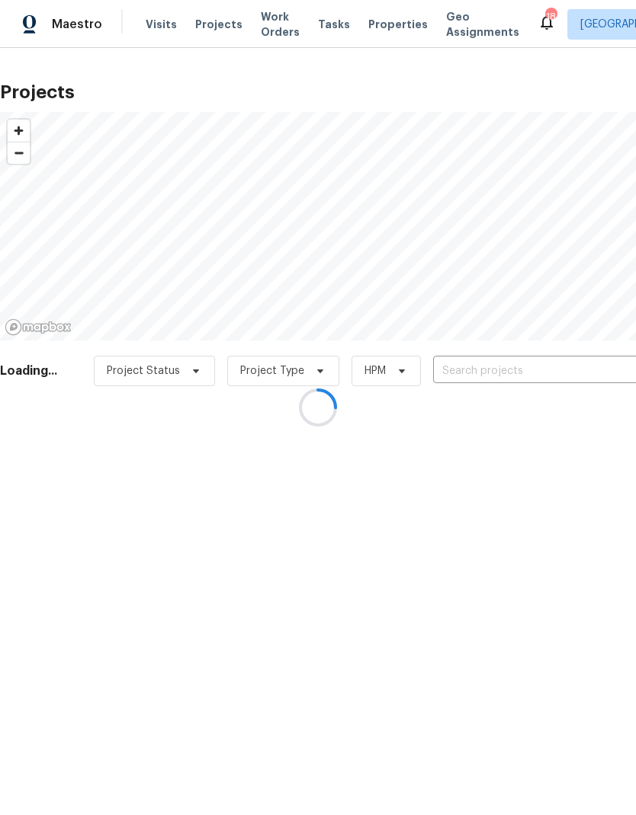
click at [535, 369] on div at bounding box center [318, 407] width 636 height 815
click at [498, 370] on div at bounding box center [318, 407] width 636 height 815
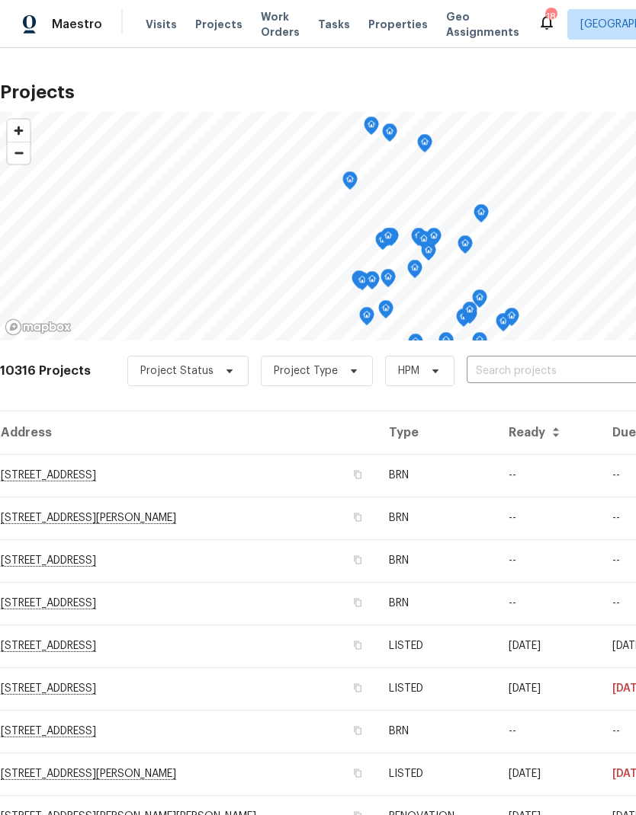
click at [513, 364] on input "text" at bounding box center [553, 372] width 175 height 24
type input "8090"
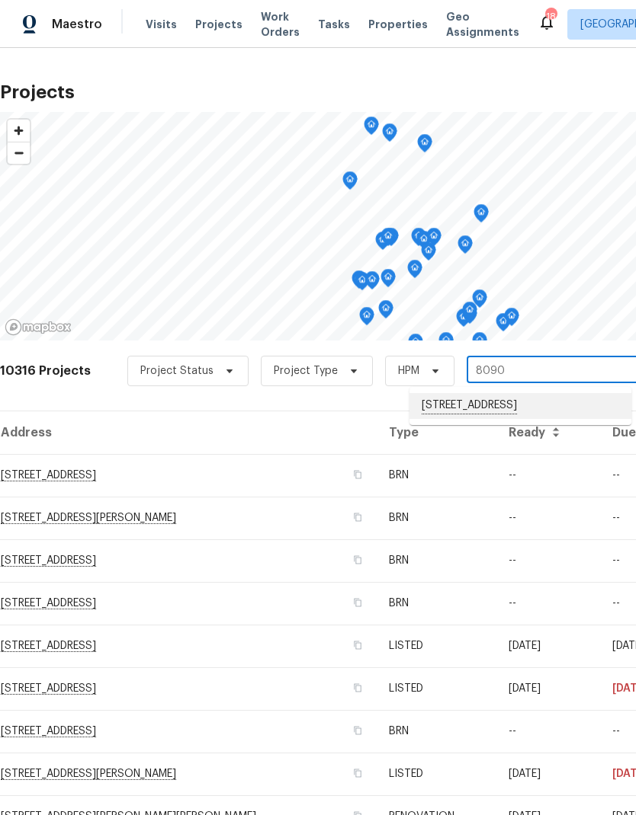
click at [511, 402] on li "[STREET_ADDRESS]" at bounding box center [520, 406] width 222 height 26
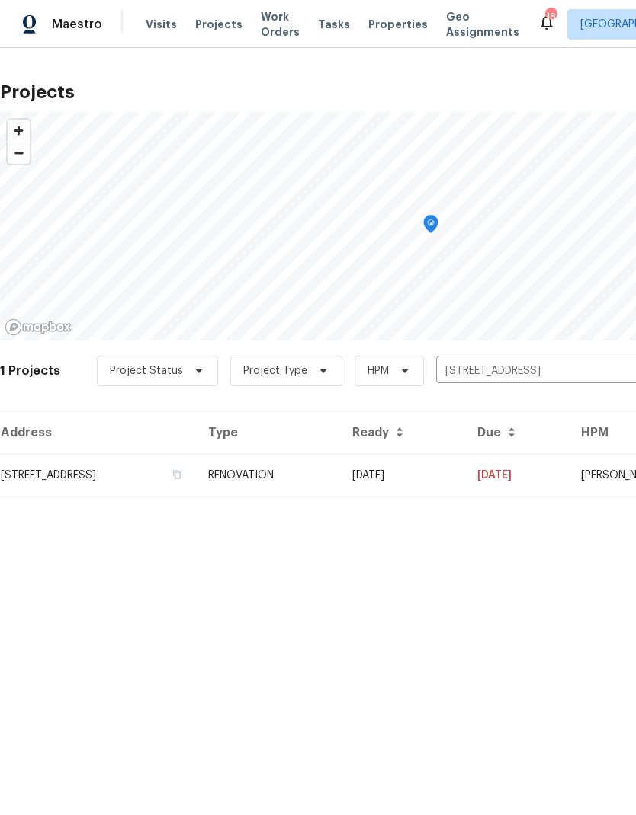
click at [462, 484] on td "[DATE]" at bounding box center [402, 475] width 125 height 43
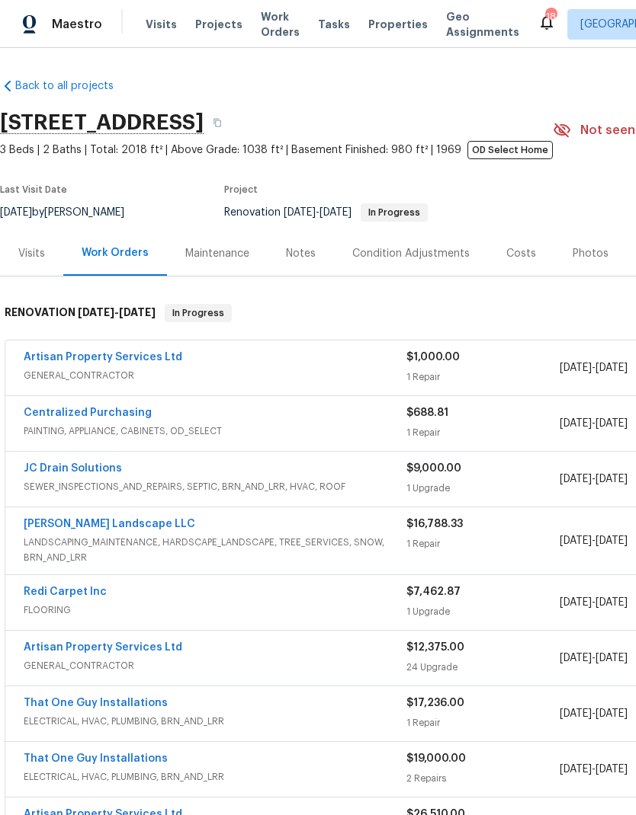
click at [588, 251] on div "Photos" at bounding box center [590, 253] width 36 height 15
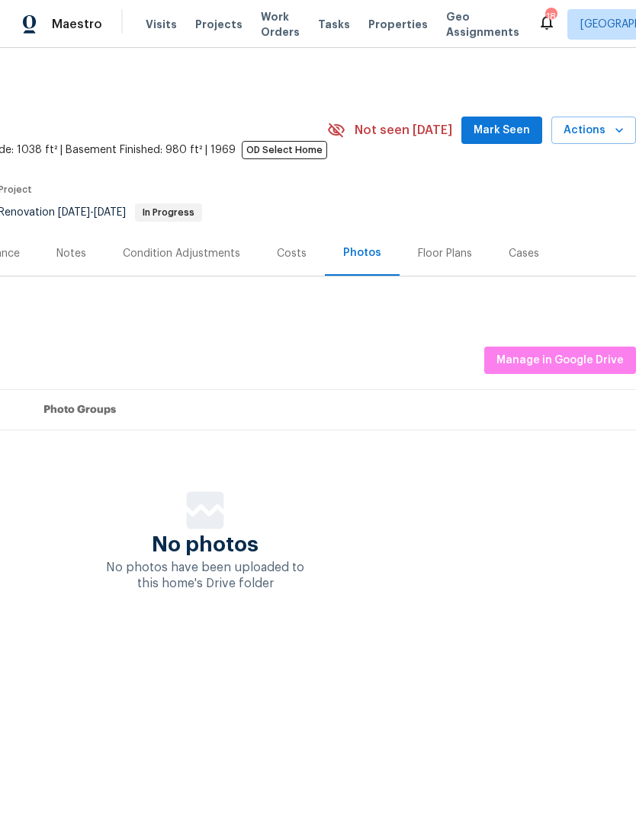
scroll to position [0, 226]
click at [555, 362] on span "Manage in Google Drive" at bounding box center [559, 360] width 127 height 19
